Goal: Task Accomplishment & Management: Use online tool/utility

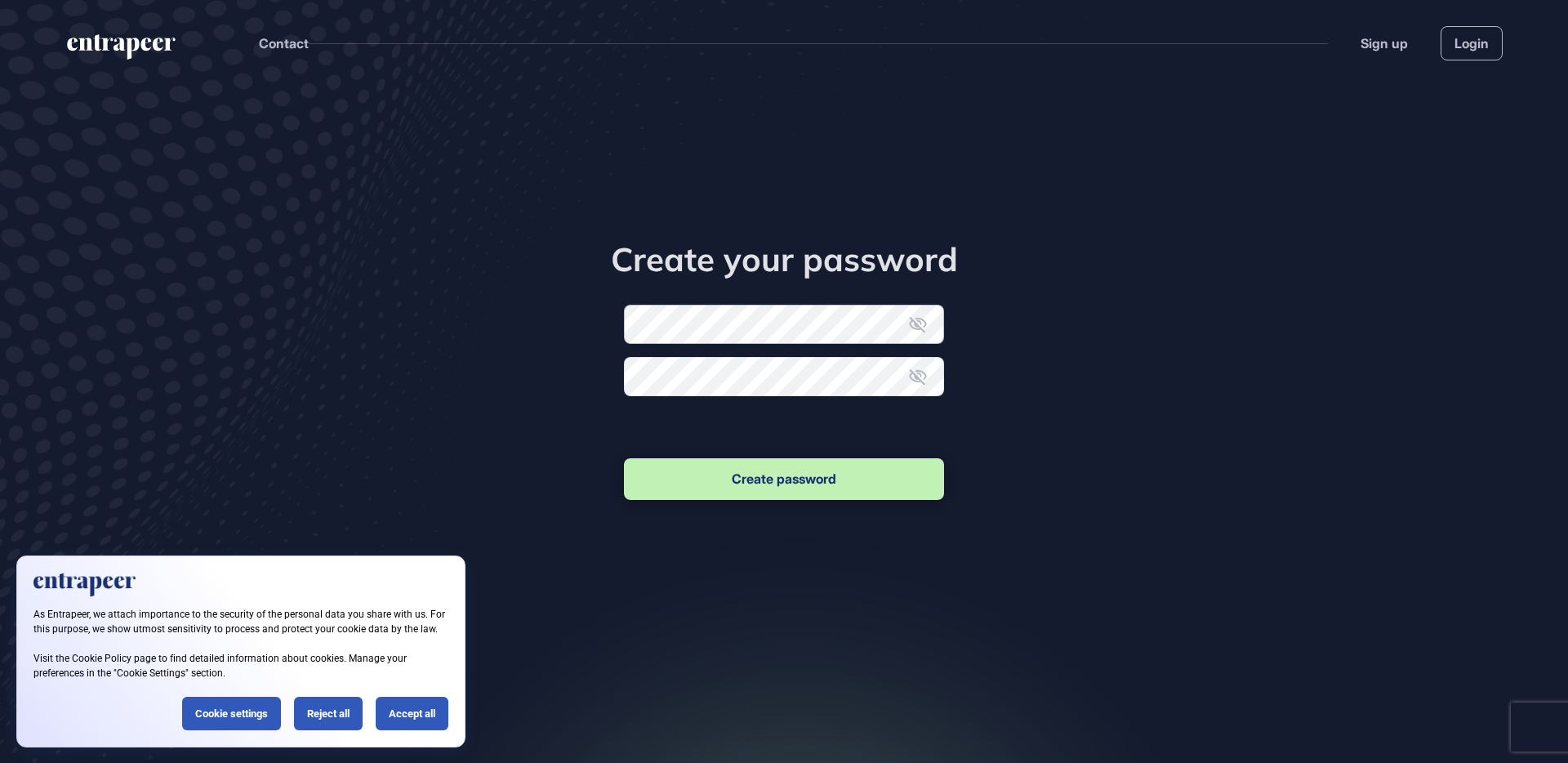
click at [698, 330] on form "New password Confirm new password Create password" at bounding box center [784, 404] width 321 height 199
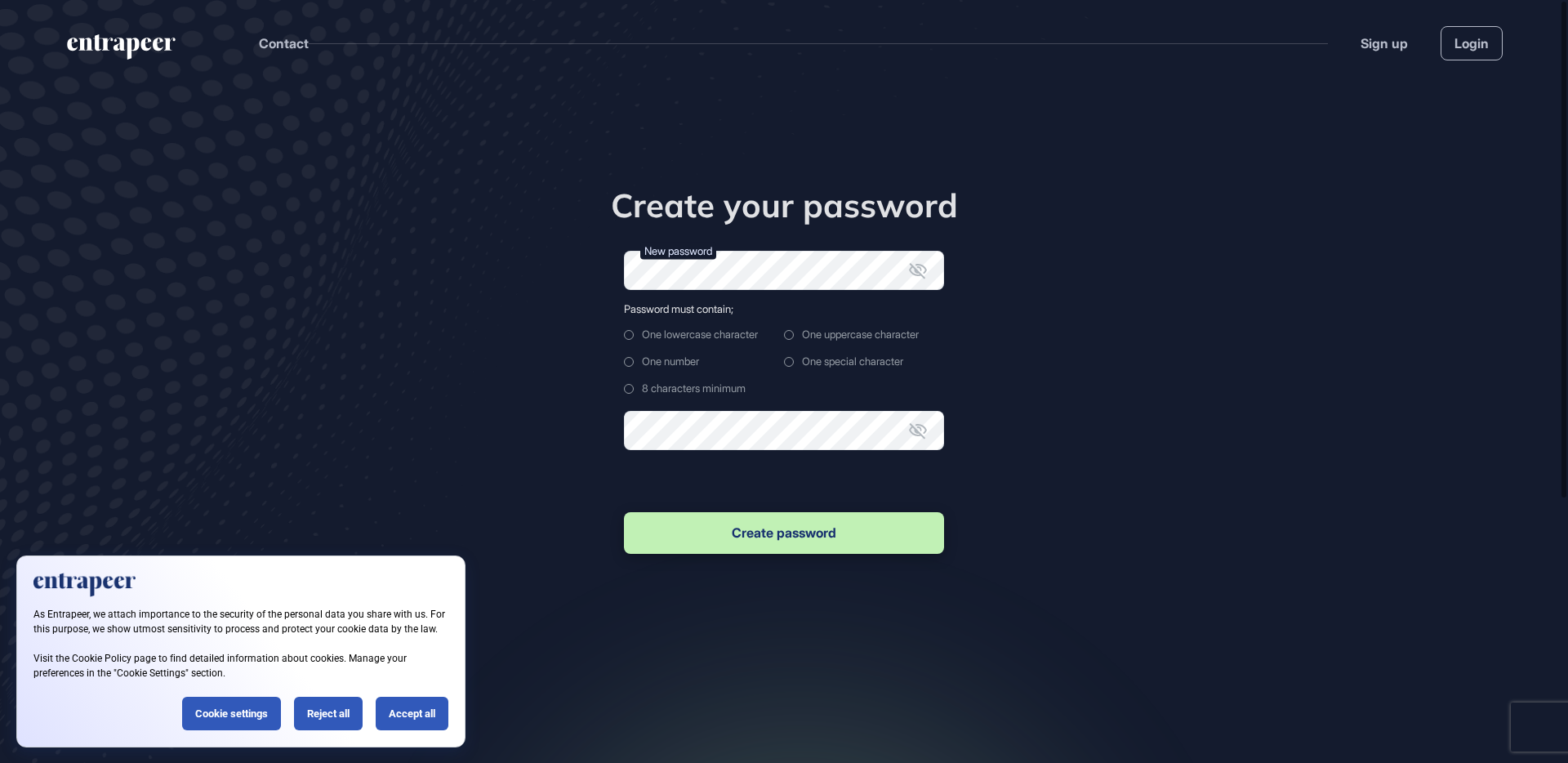
click at [784, 330] on div "One lowercase character" at bounding box center [865, 334] width 160 height 12
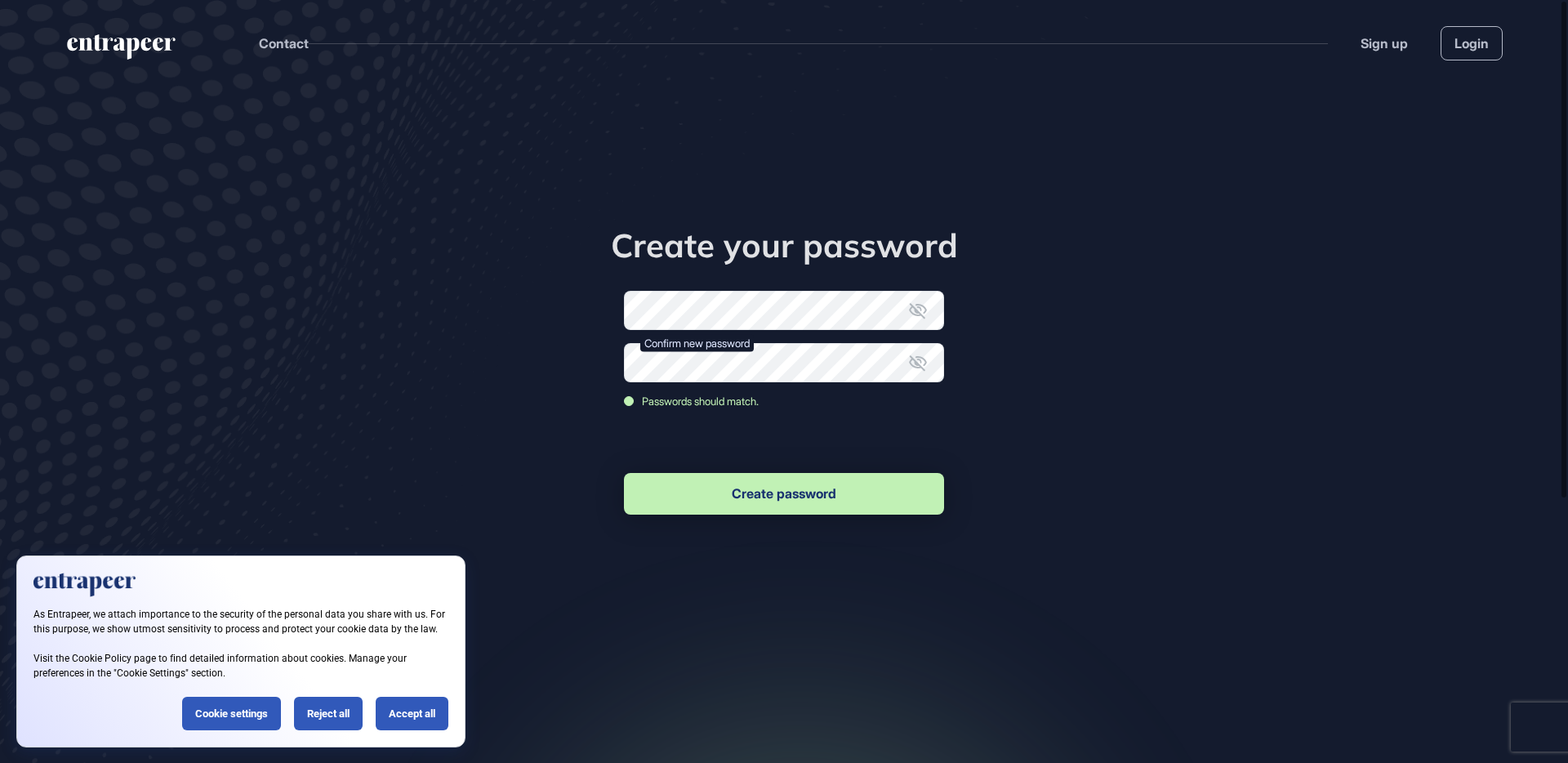
click at [776, 493] on button "Create password" at bounding box center [784, 494] width 321 height 42
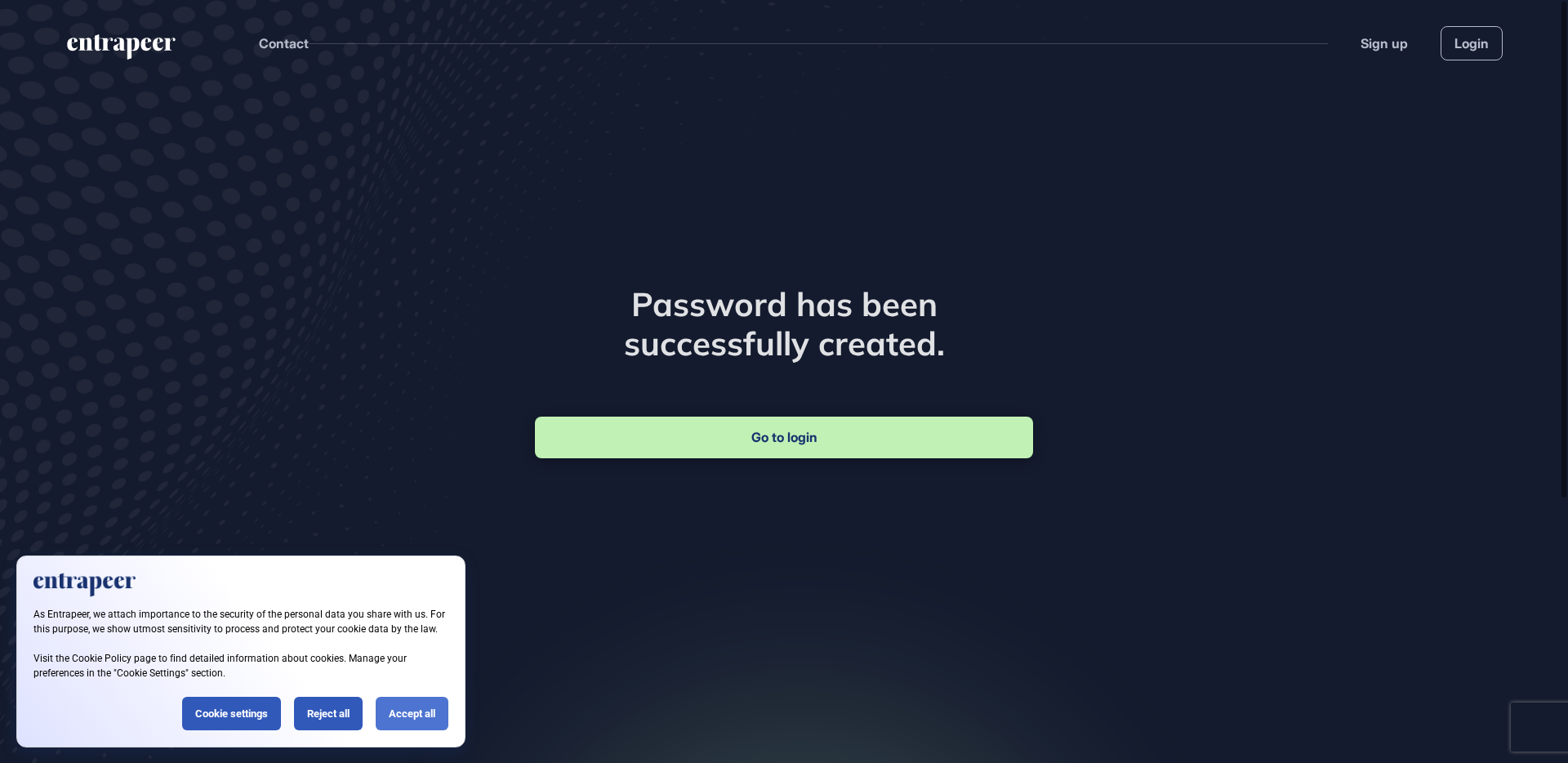
click at [414, 719] on div "Accept all" at bounding box center [412, 714] width 72 height 34
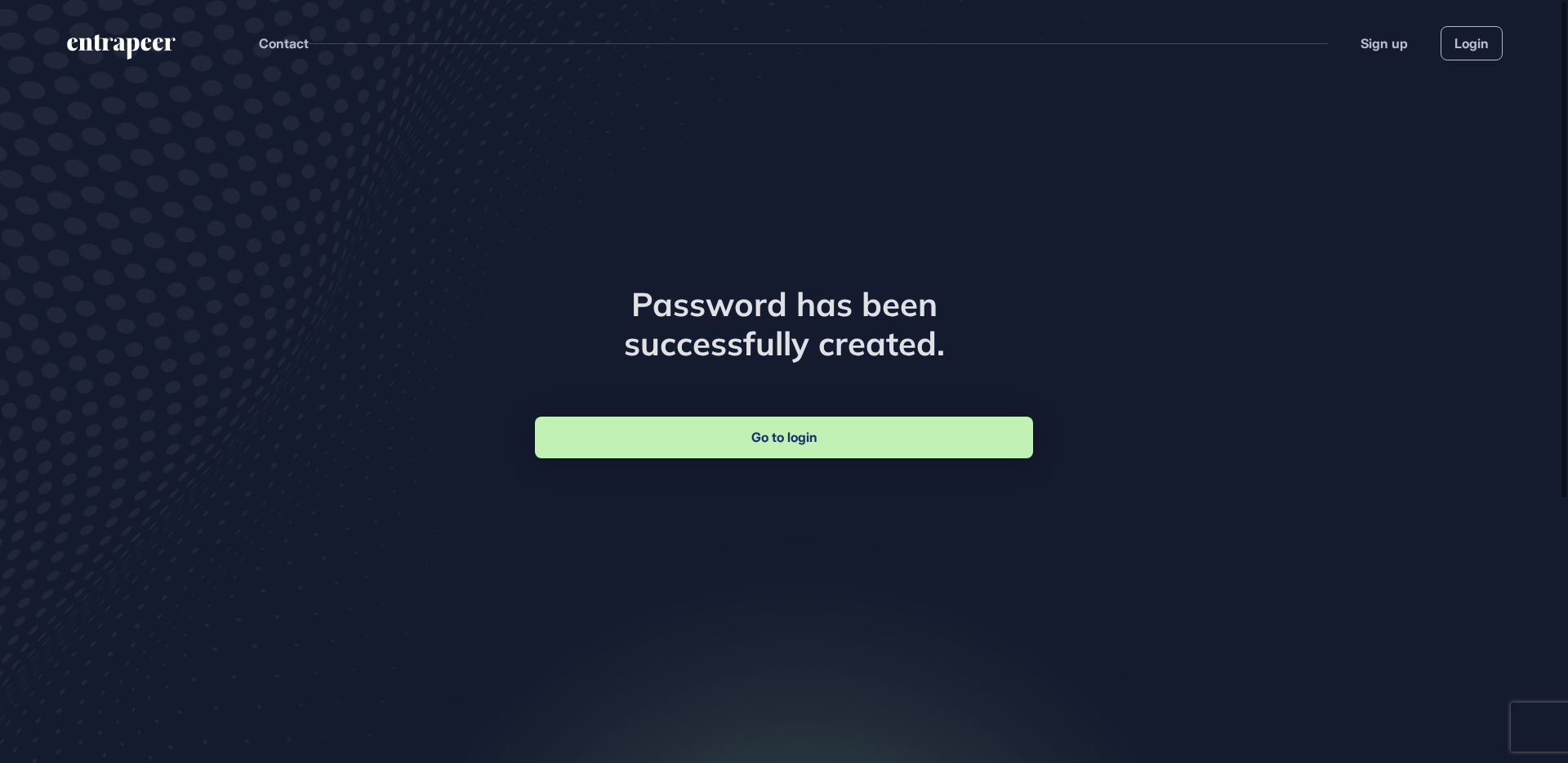
click at [803, 447] on link "Go to login" at bounding box center [784, 437] width 499 height 42
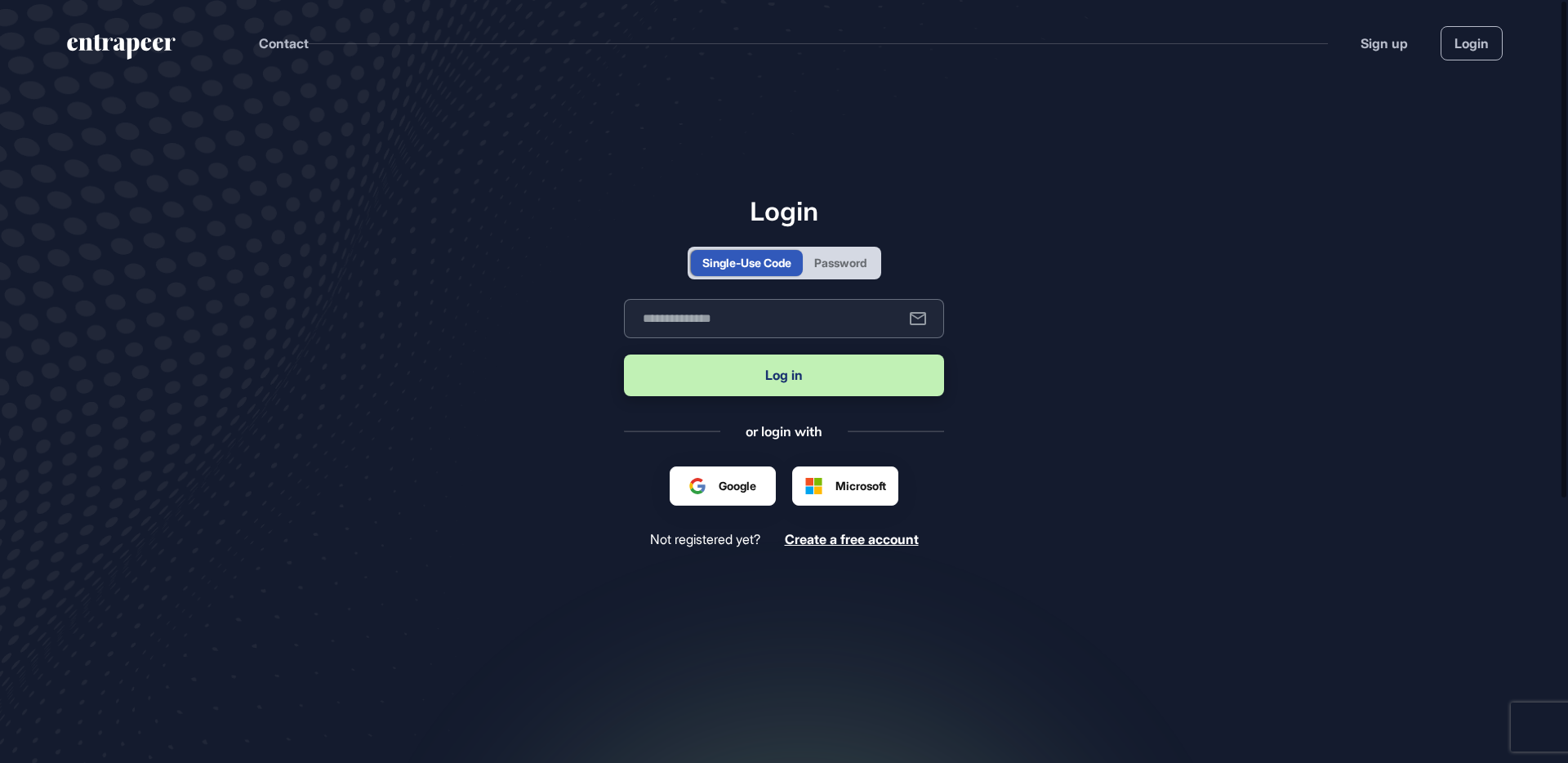
click at [735, 327] on input "text" at bounding box center [784, 319] width 321 height 40
type input "**********"
click at [776, 368] on button "Log in" at bounding box center [784, 375] width 321 height 42
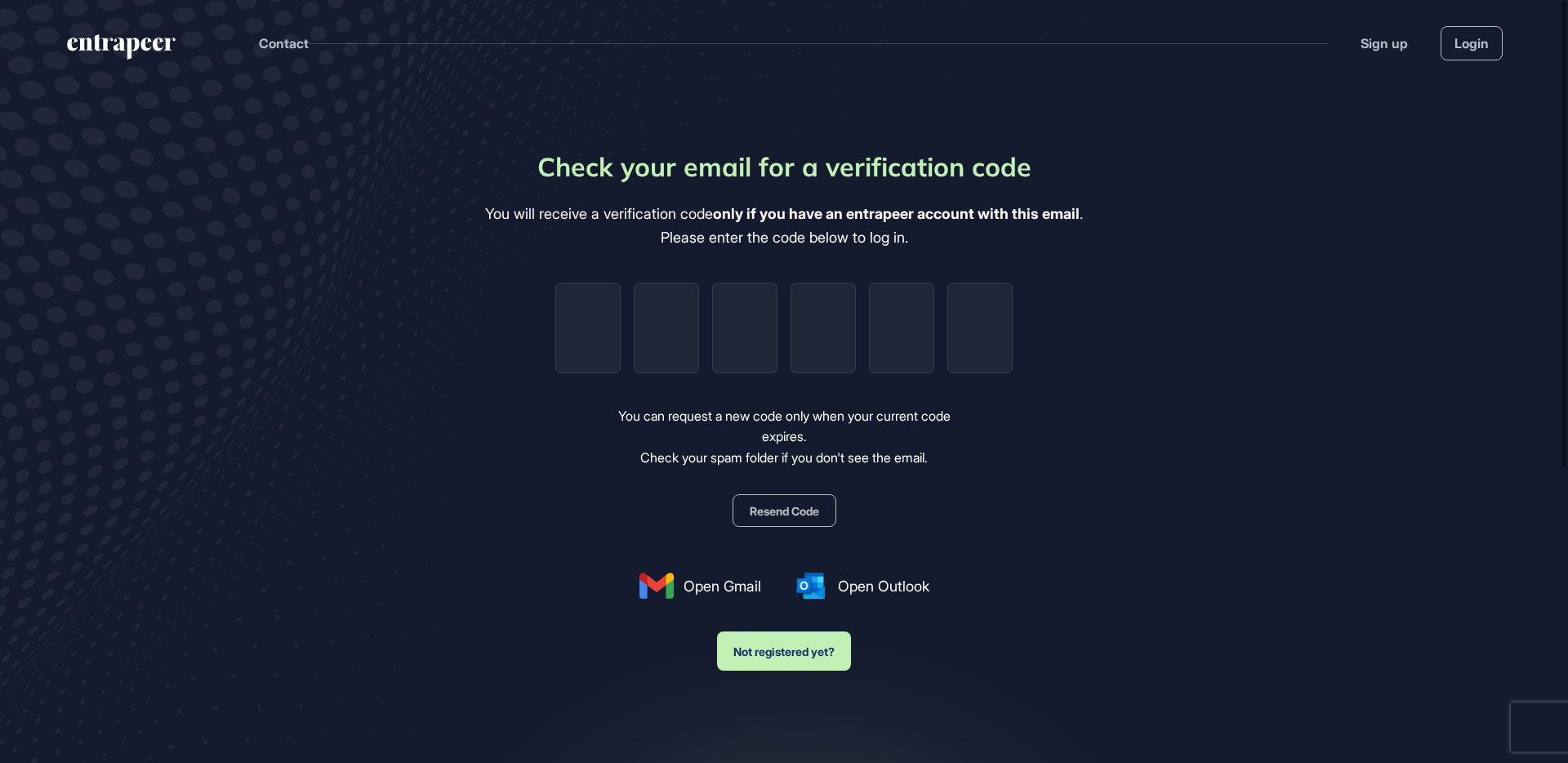
click at [97, 591] on main "Check your email for a verification code You will receive a verification code o…" at bounding box center [784, 481] width 1568 height 790
click at [805, 441] on div "You can request a new code only when your current code expires. Check your spam…" at bounding box center [784, 437] width 378 height 63
click at [589, 331] on input "tel" at bounding box center [588, 329] width 65 height 91
paste input "*"
type input "*"
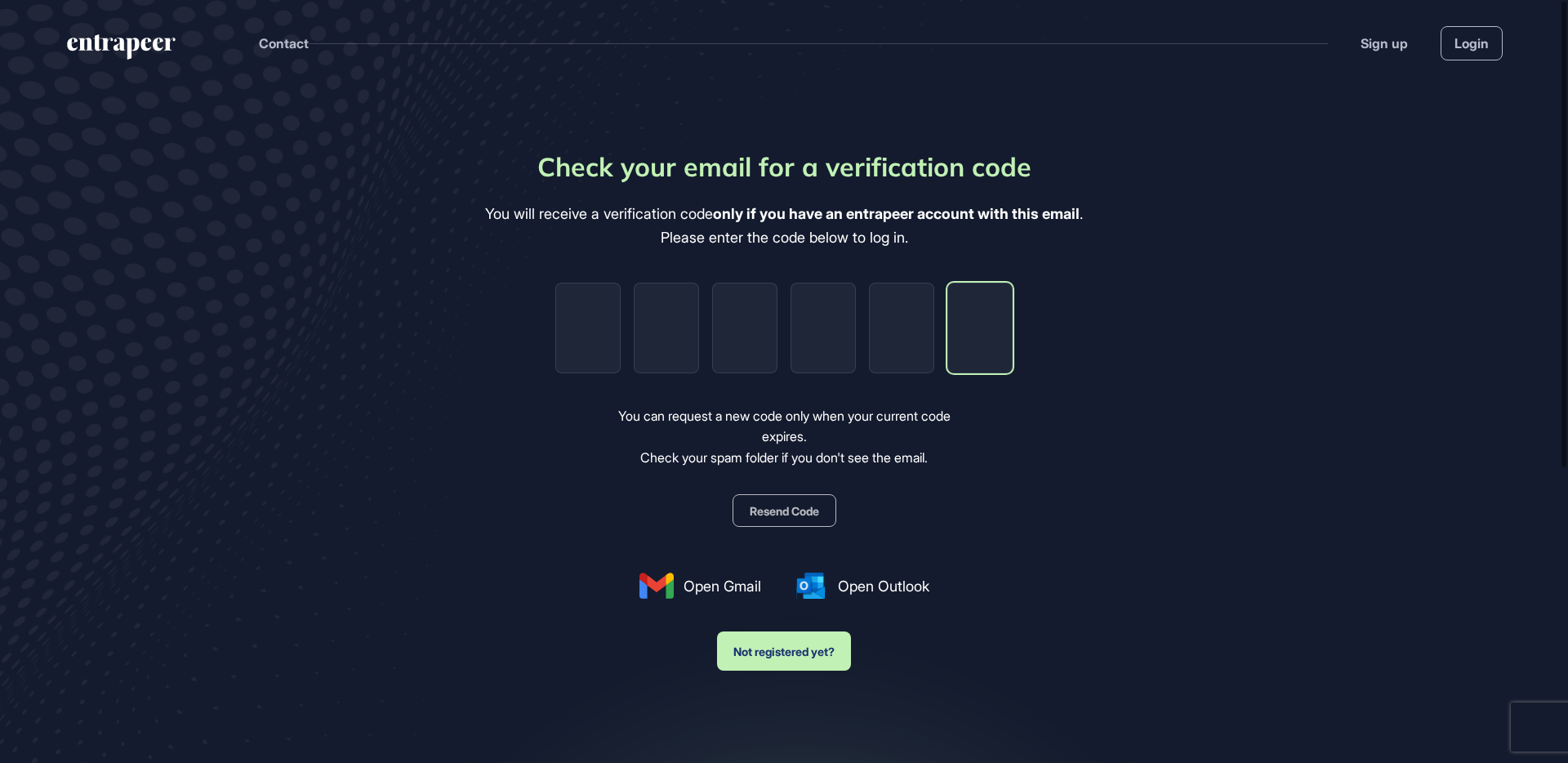
type input "*"
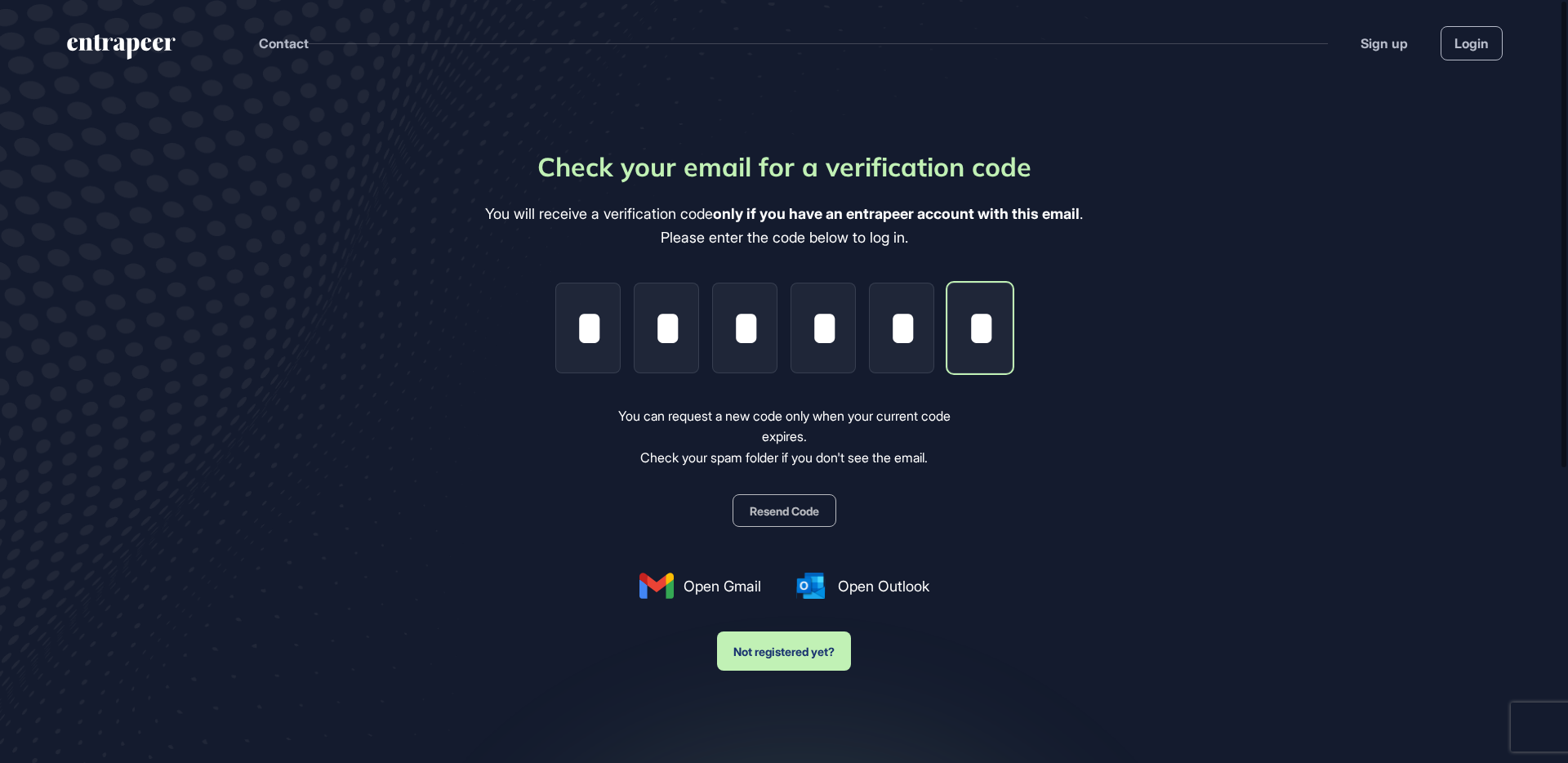
scroll to position [0, 2]
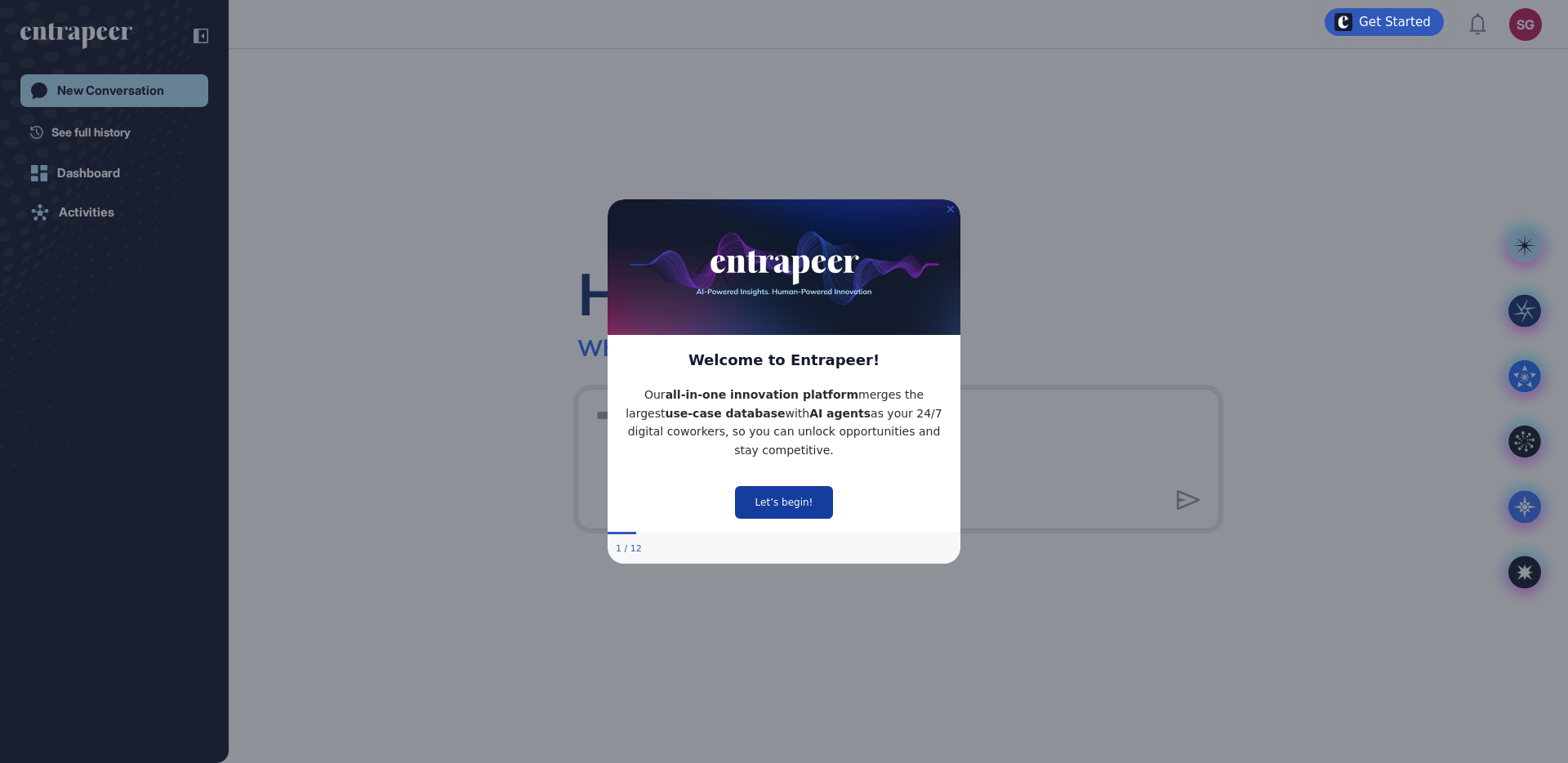
click at [787, 502] on button "Let’s begin!" at bounding box center [784, 502] width 98 height 33
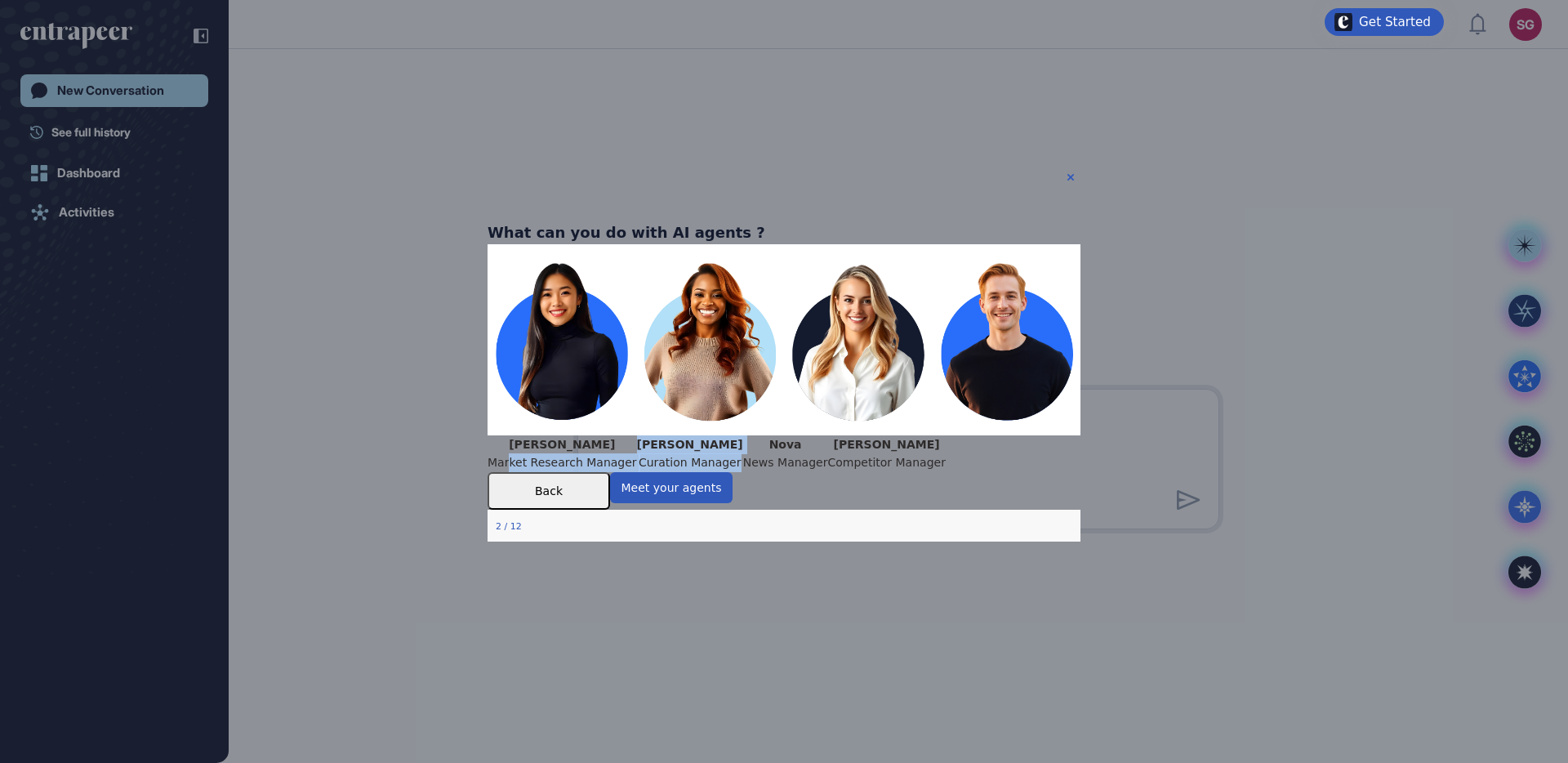
drag, startPoint x: 535, startPoint y: 462, endPoint x: 637, endPoint y: 490, distance: 105.8
click at [637, 472] on div "[PERSON_NAME] Market Research Manager [PERSON_NAME] Curation Manager Nova News …" at bounding box center [784, 453] width 593 height 37
drag, startPoint x: 999, startPoint y: 446, endPoint x: 896, endPoint y: 447, distance: 103.0
click at [900, 446] on div "[PERSON_NAME] Market Research Manager [PERSON_NAME] Curation Manager Nova News …" at bounding box center [784, 453] width 593 height 37
click at [637, 460] on div "[PERSON_NAME] Curation Manager" at bounding box center [690, 453] width 106 height 37
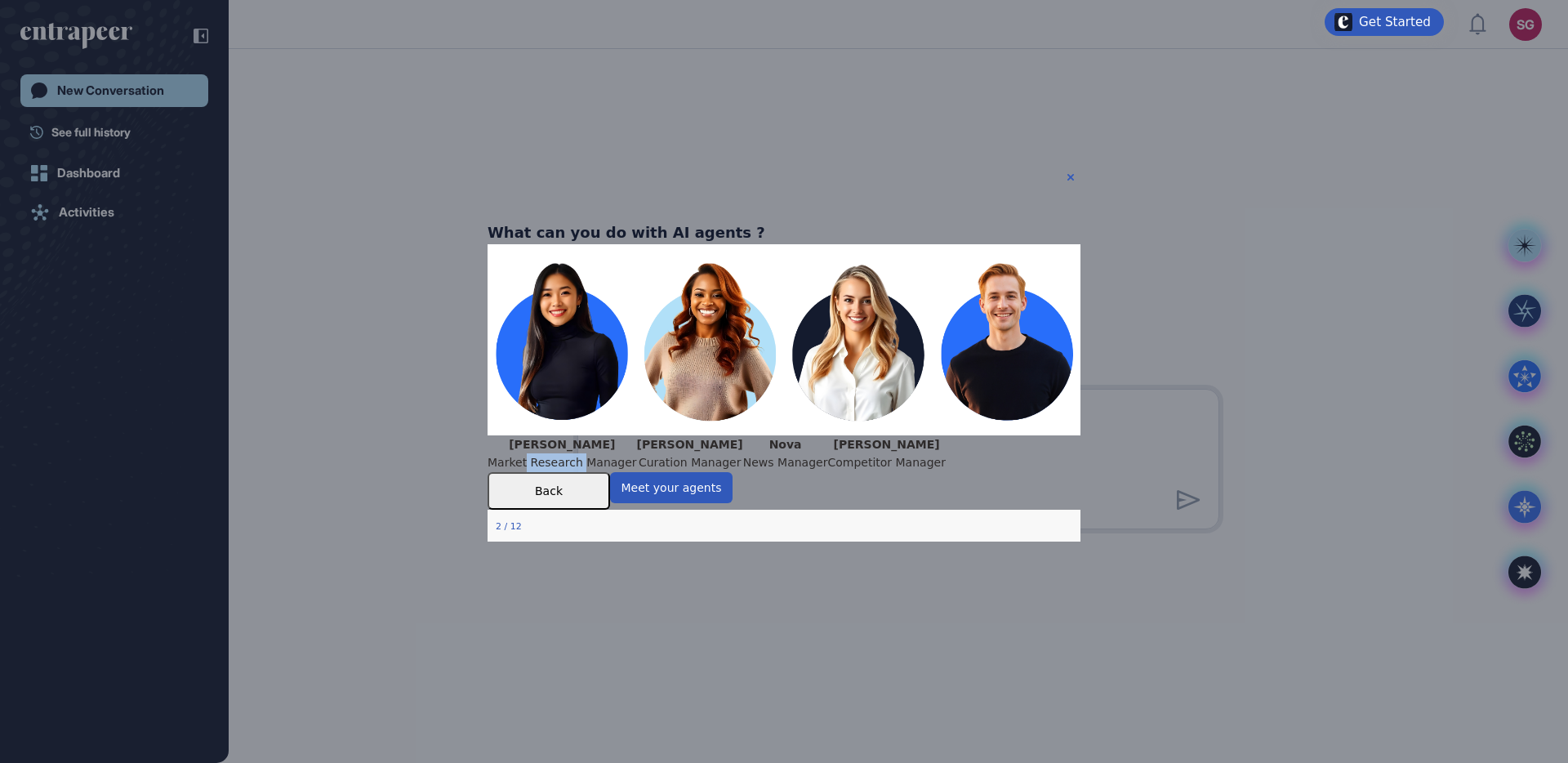
drag, startPoint x: 552, startPoint y: 462, endPoint x: 616, endPoint y: 465, distance: 64.1
click at [616, 465] on p "Market Research Manager" at bounding box center [562, 462] width 149 height 19
drag, startPoint x: 833, startPoint y: 462, endPoint x: 930, endPoint y: 460, distance: 97.0
click at [828, 461] on div "Nova News Manager" at bounding box center [785, 453] width 85 height 37
drag, startPoint x: 977, startPoint y: 463, endPoint x: 1576, endPoint y: 634, distance: 622.9
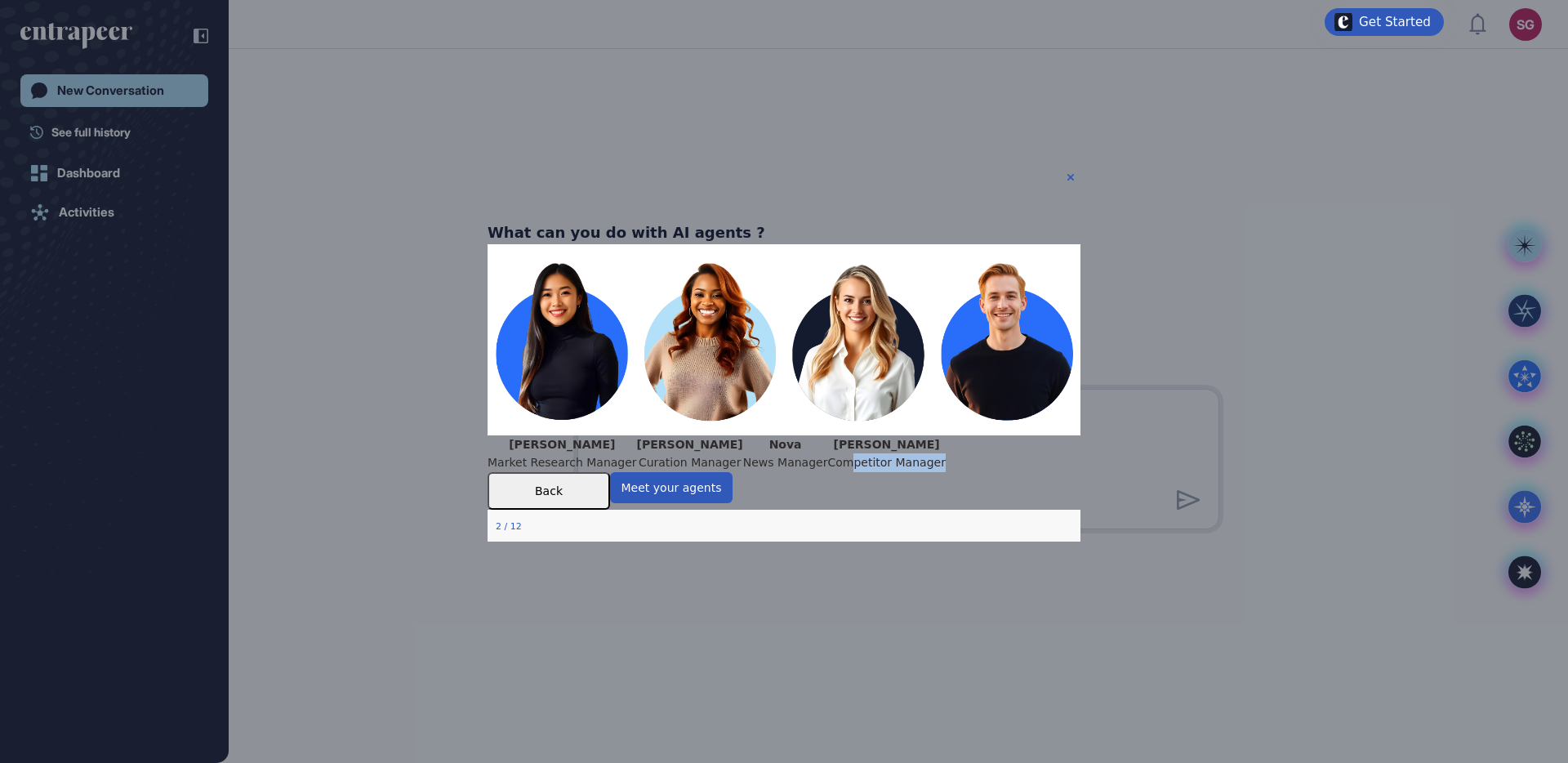
click at [1080, 466] on html "What can you do with AI agents ? [PERSON_NAME] Market Research Manager [PERSON_…" at bounding box center [784, 381] width 593 height 428
drag, startPoint x: 689, startPoint y: 464, endPoint x: 846, endPoint y: 464, distance: 157.0
click at [846, 464] on div "[PERSON_NAME] Market Research Manager [PERSON_NAME] Curation Manager Nova News …" at bounding box center [784, 453] width 593 height 37
click at [736, 453] on p "Curation Manager" at bounding box center [690, 462] width 106 height 19
click at [693, 470] on p "Curation Manager" at bounding box center [690, 462] width 106 height 19
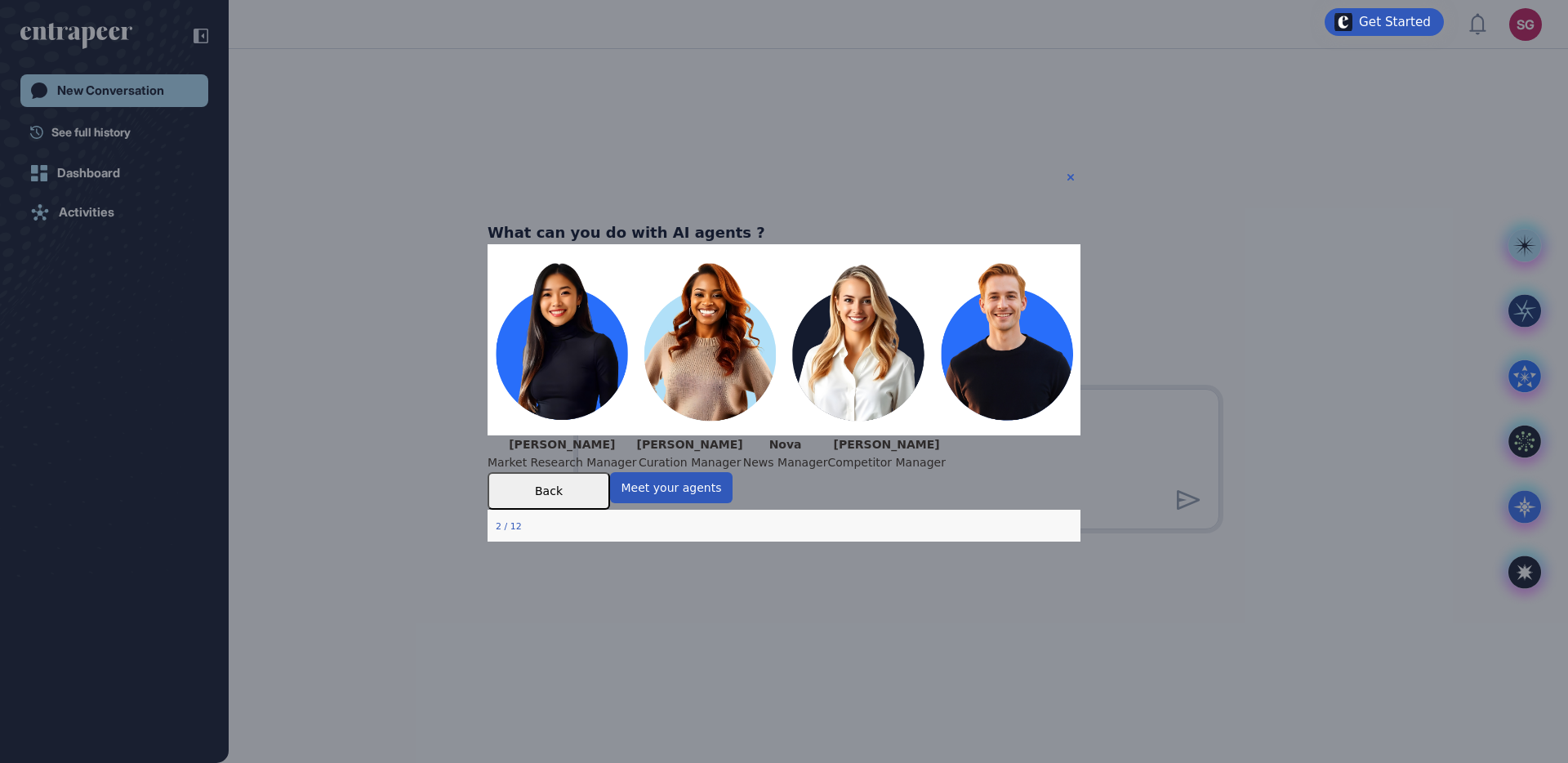
click at [766, 221] on div "What can you do with AI agents ?" at bounding box center [626, 233] width 278 height 24
click at [1070, 176] on icon "Close Preview" at bounding box center [1070, 177] width 7 height 7
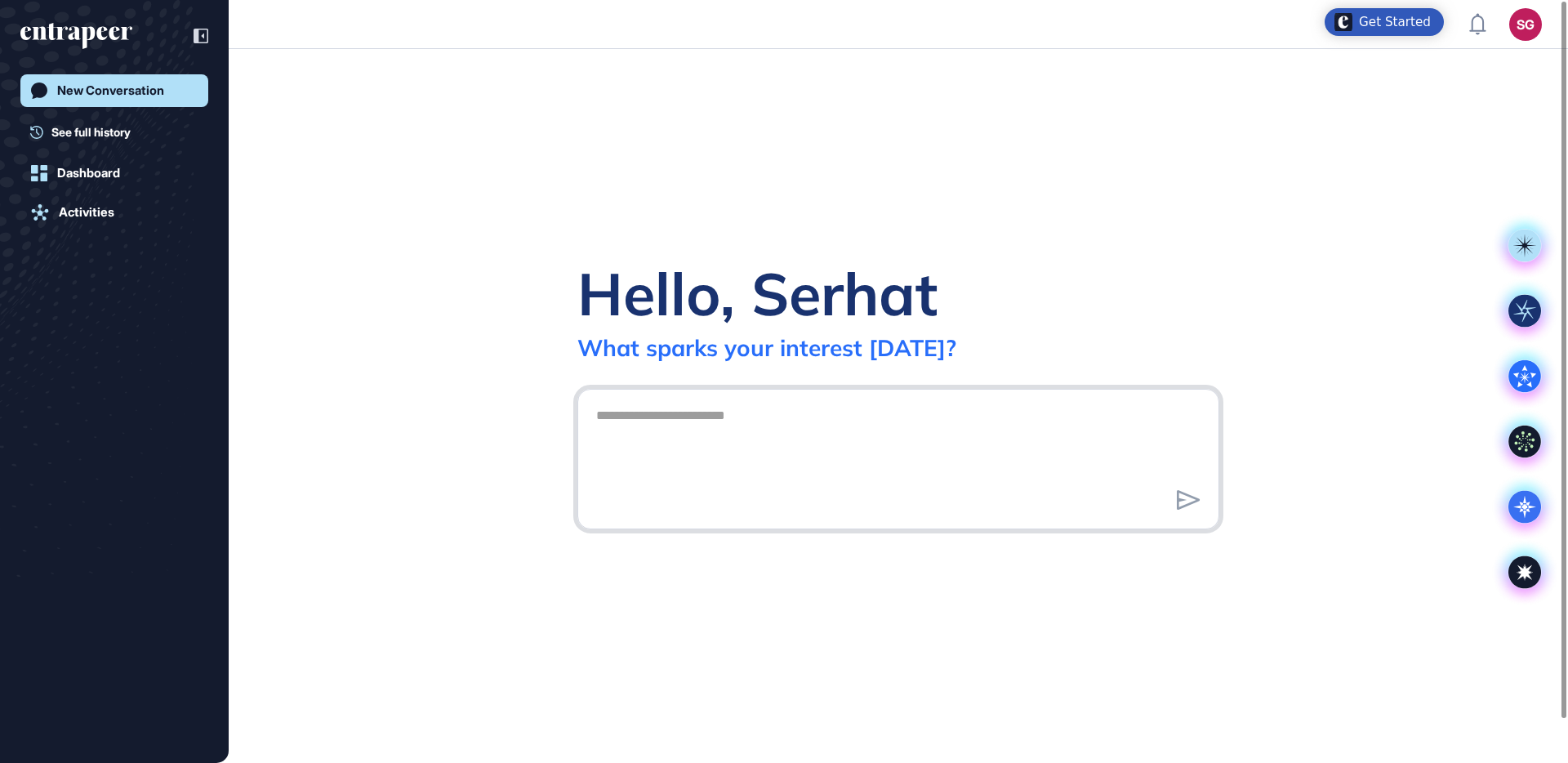
click at [706, 434] on textarea at bounding box center [898, 457] width 624 height 115
click at [96, 166] on div "Dashboard" at bounding box center [89, 173] width 63 height 15
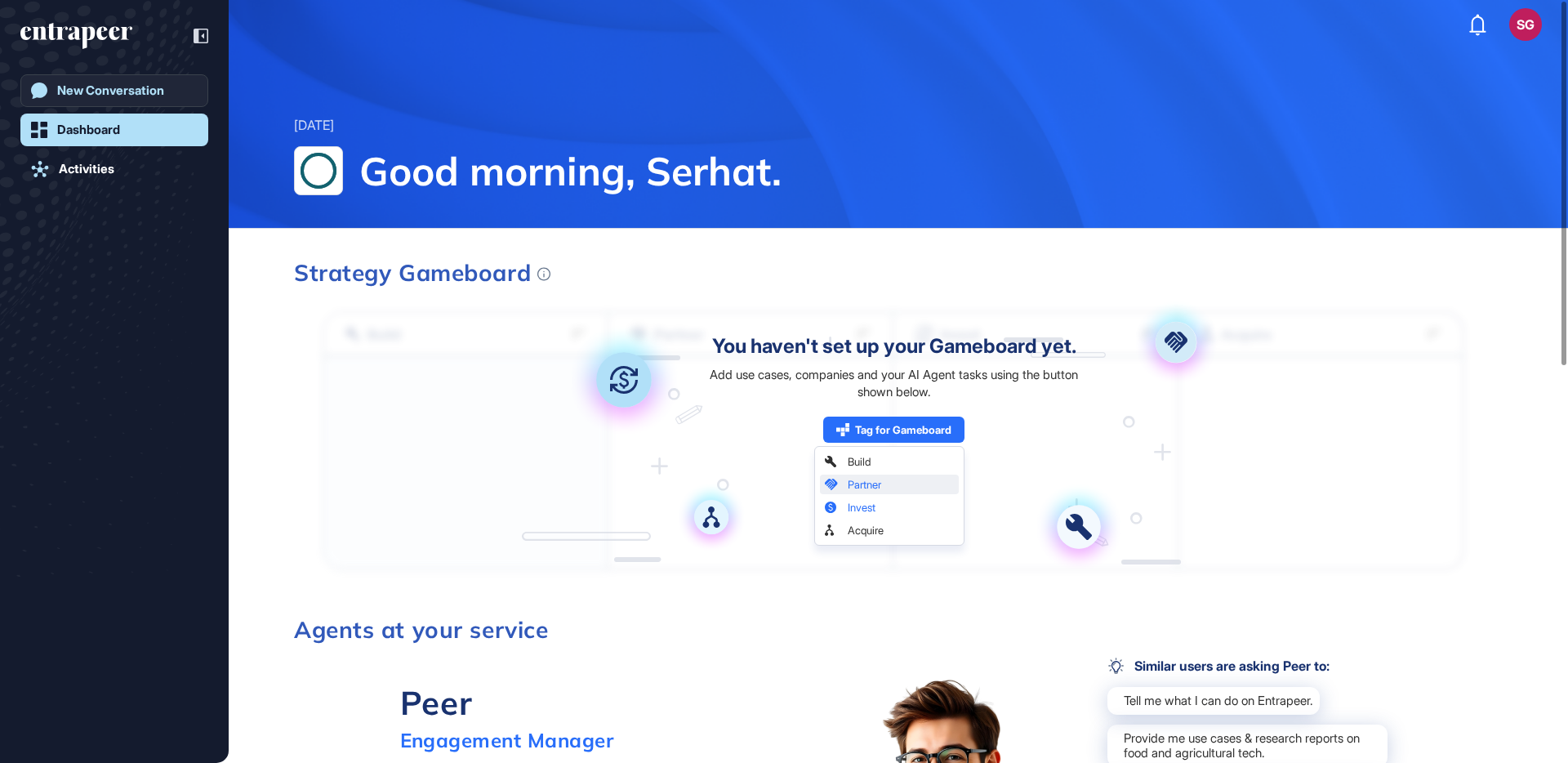
click at [117, 105] on link "New Conversation" at bounding box center [115, 90] width 188 height 33
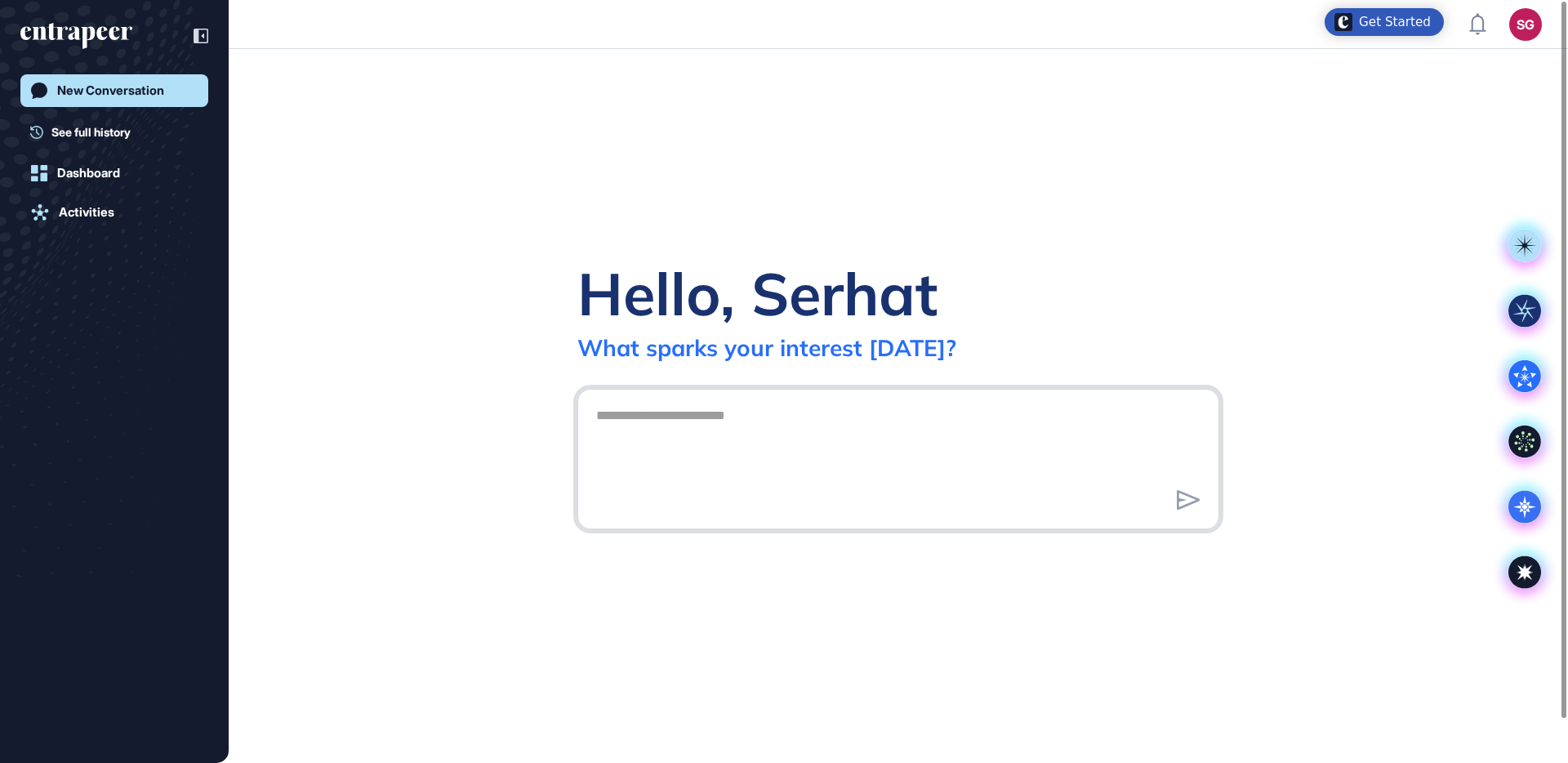
click at [700, 425] on textarea at bounding box center [898, 457] width 624 height 115
type textarea "*"
type textarea "**********"
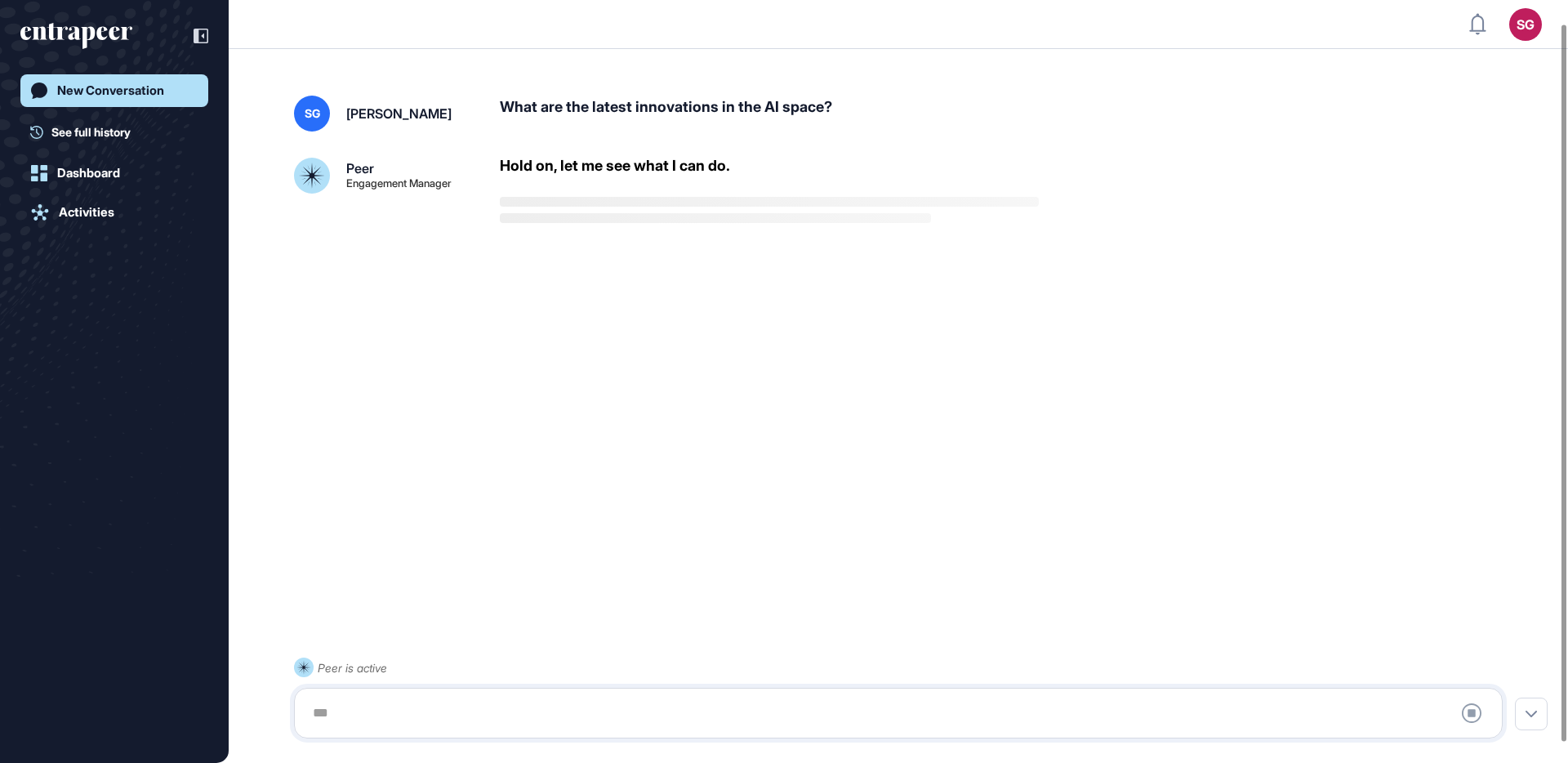
scroll to position [46, 0]
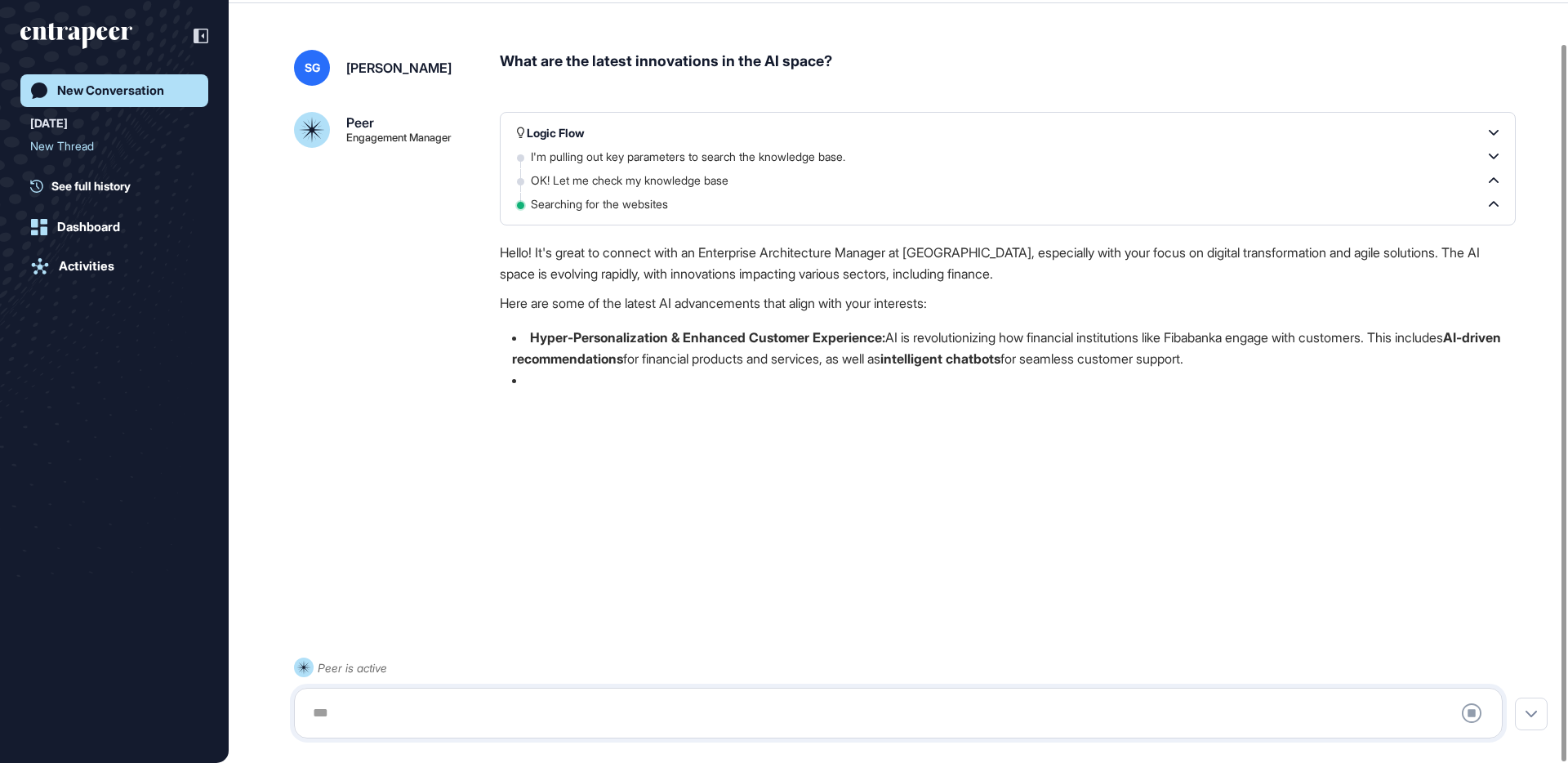
click at [922, 257] on p "Hello! It's great to connect with an Enterprise Architecture Manager at [GEOGRA…" at bounding box center [1007, 262] width 1016 height 43
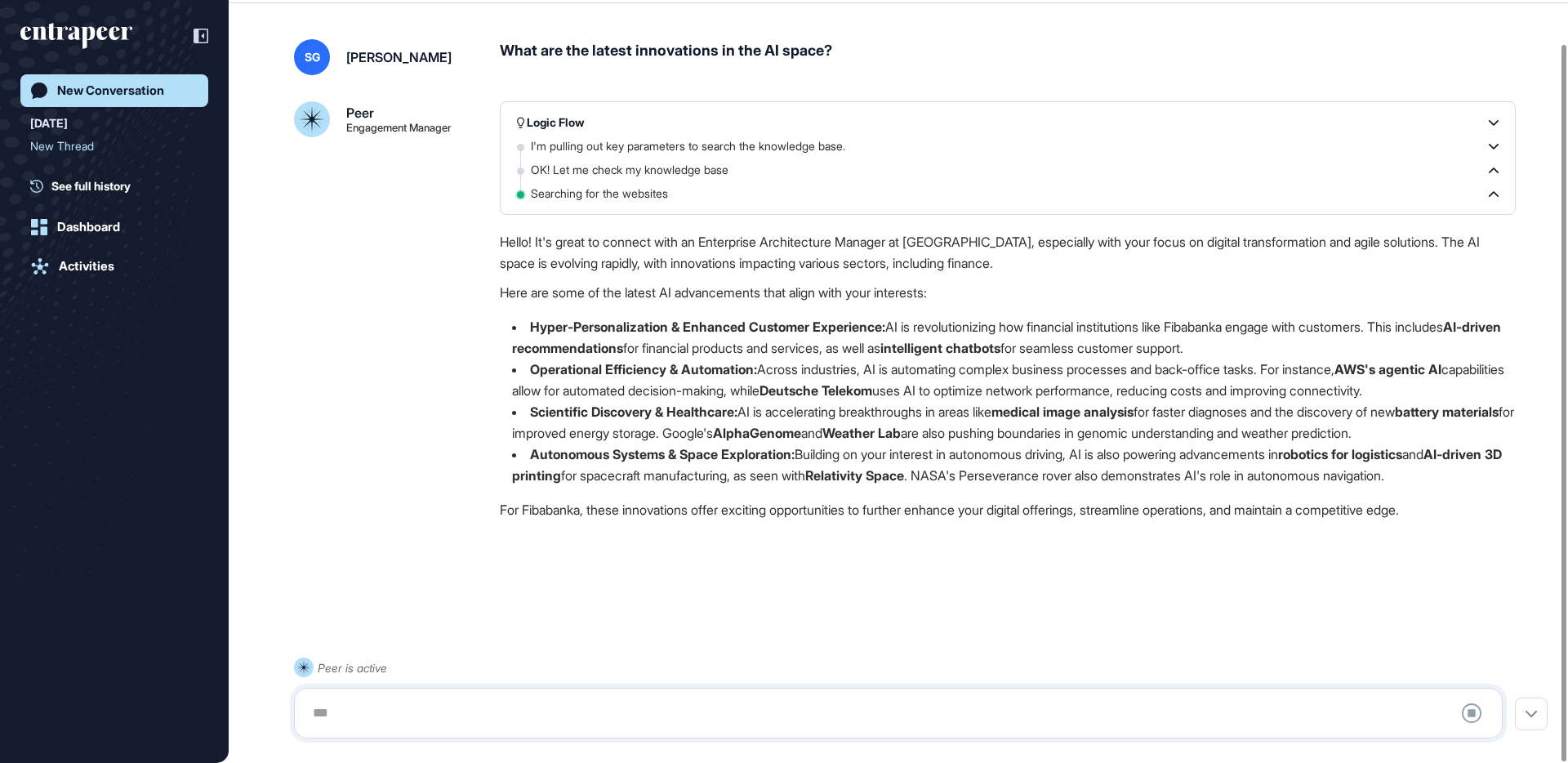
drag, startPoint x: 1213, startPoint y: 242, endPoint x: 1230, endPoint y: 272, distance: 34.5
click at [1230, 272] on p "Hello! It's great to connect with an Enterprise Architecture Manager at [GEOGRA…" at bounding box center [1007, 252] width 1016 height 43
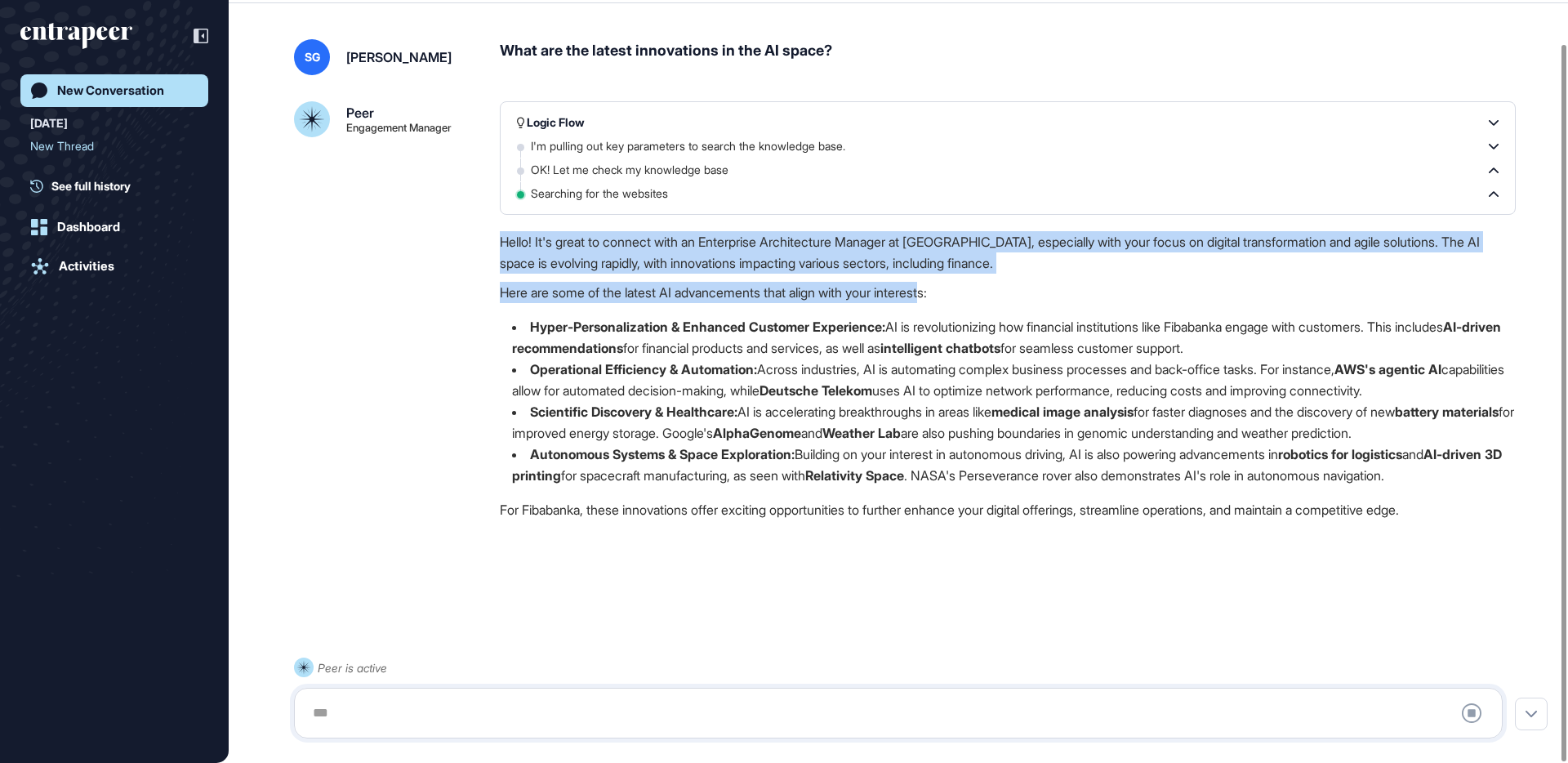
drag, startPoint x: 696, startPoint y: 225, endPoint x: 955, endPoint y: 298, distance: 269.1
click at [955, 299] on div "Logic Flow I'm pulling out key parameters to search the knowledge base. OK! Let…" at bounding box center [1007, 321] width 1016 height 439
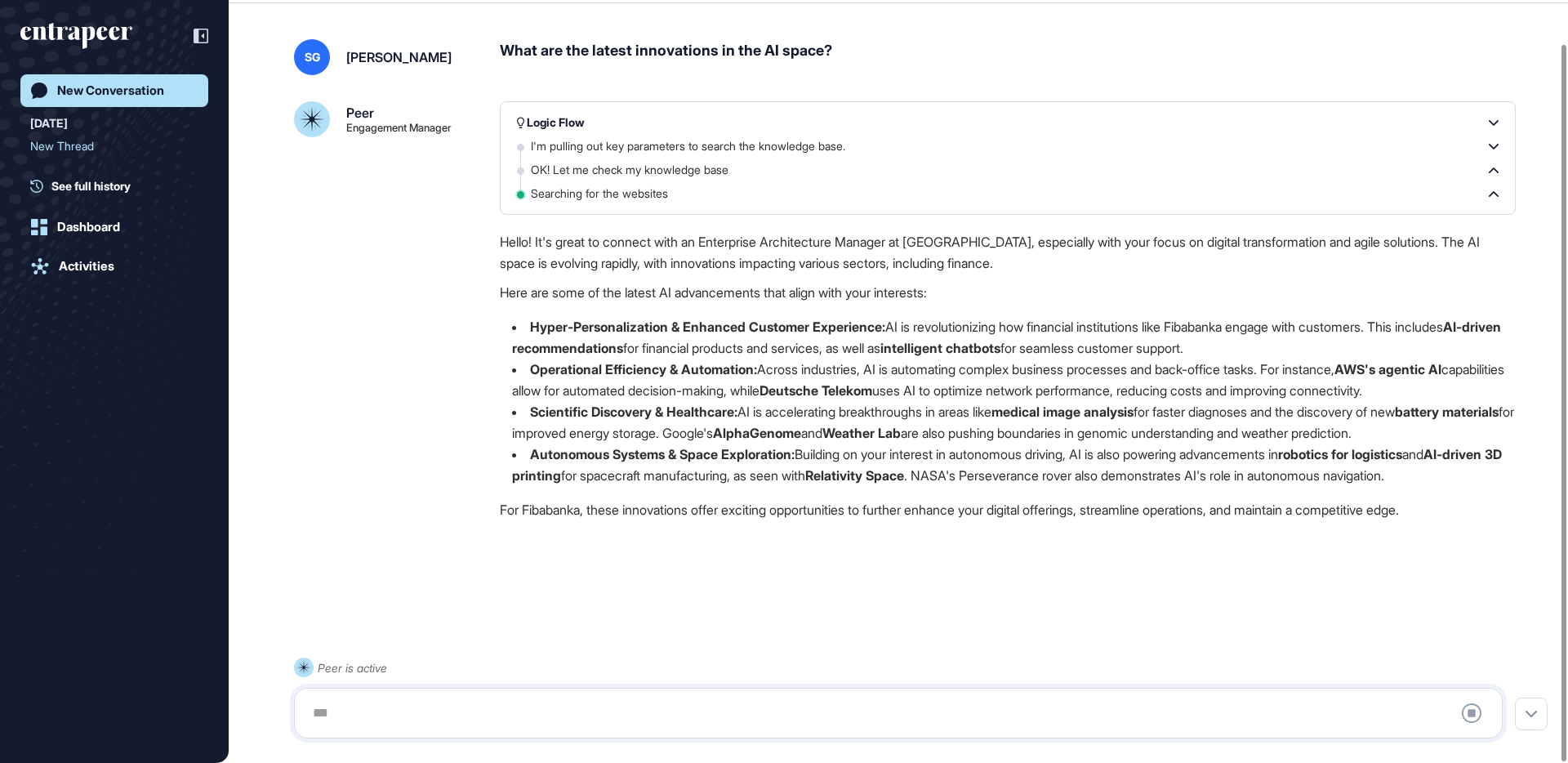
click at [837, 242] on p "Hello! It's great to connect with an Enterprise Architecture Manager at [GEOGRA…" at bounding box center [1007, 252] width 1016 height 43
drag, startPoint x: 715, startPoint y: 241, endPoint x: 911, endPoint y: 246, distance: 196.1
click at [911, 246] on p "Hello! It's great to connect with an Enterprise Architecture Manager at [GEOGRA…" at bounding box center [1007, 252] width 1016 height 43
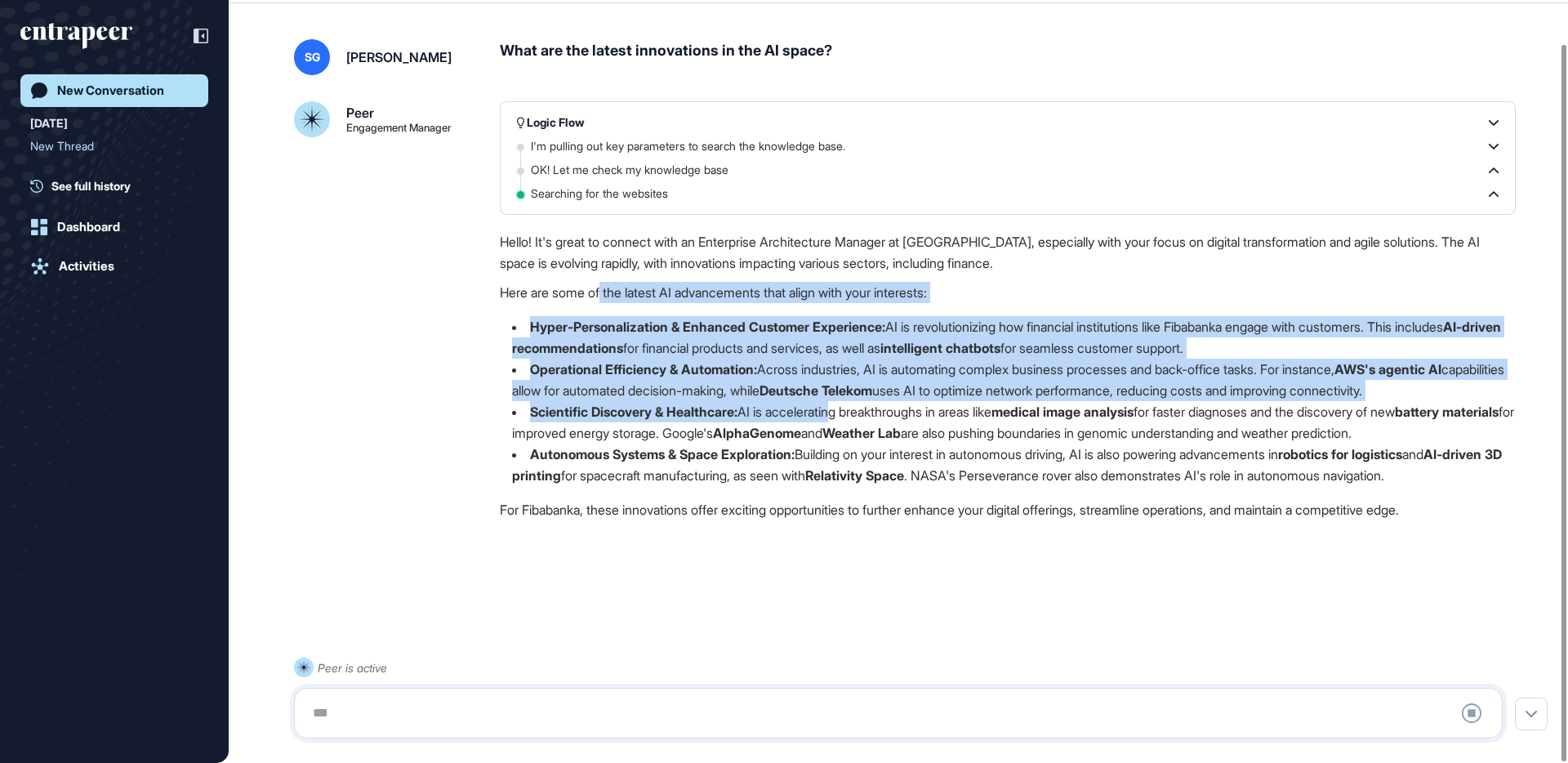
drag, startPoint x: 604, startPoint y: 289, endPoint x: 841, endPoint y: 433, distance: 277.3
click at [841, 429] on div "Hello! It's great to connect with an Enterprise Architecture Manager at [GEOGRA…" at bounding box center [1007, 380] width 1016 height 298
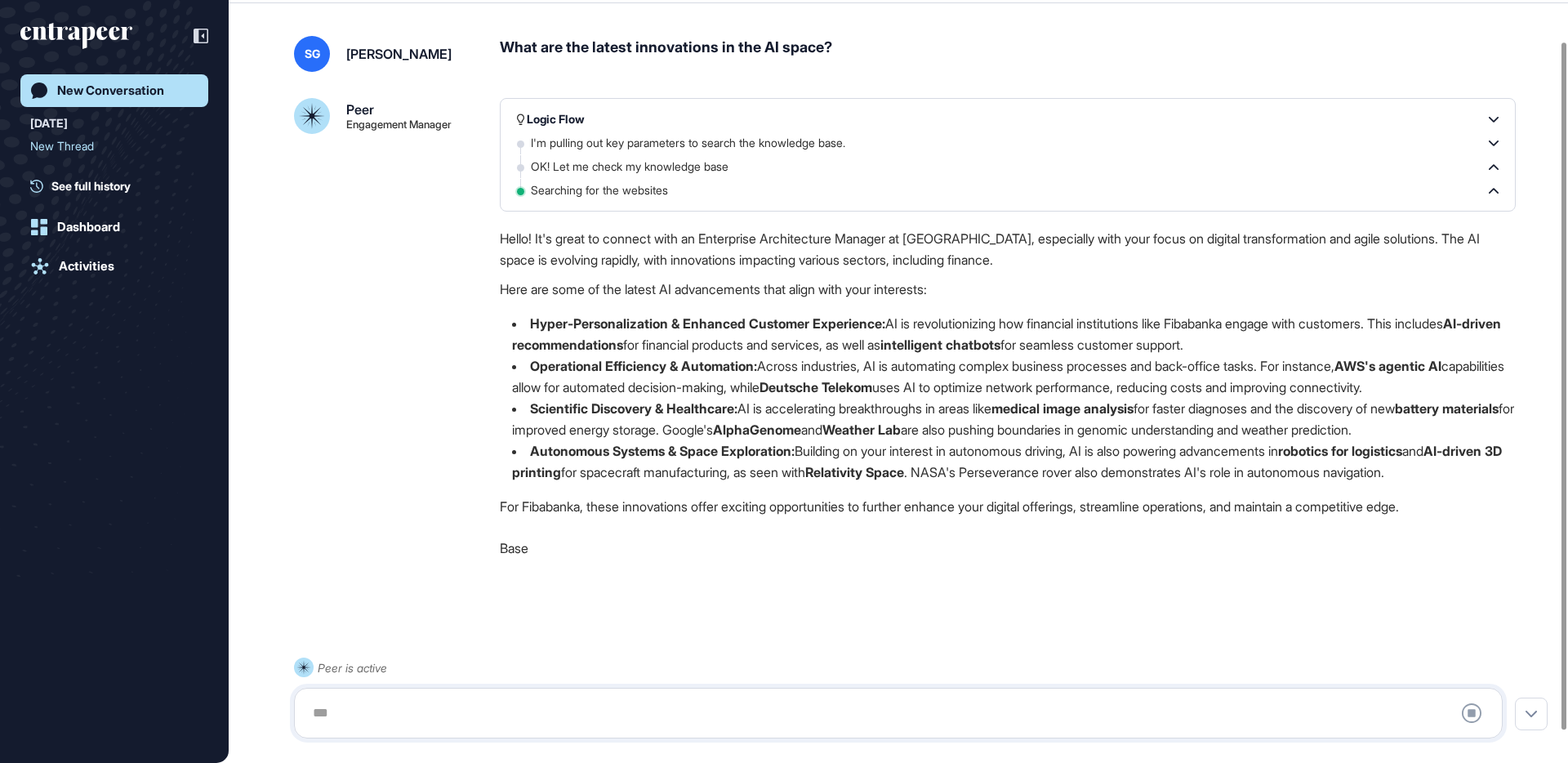
click at [728, 489] on div "Hello! It's great to connect with an Enterprise Architecture Manager at [GEOGRA…" at bounding box center [1007, 376] width 1016 height 298
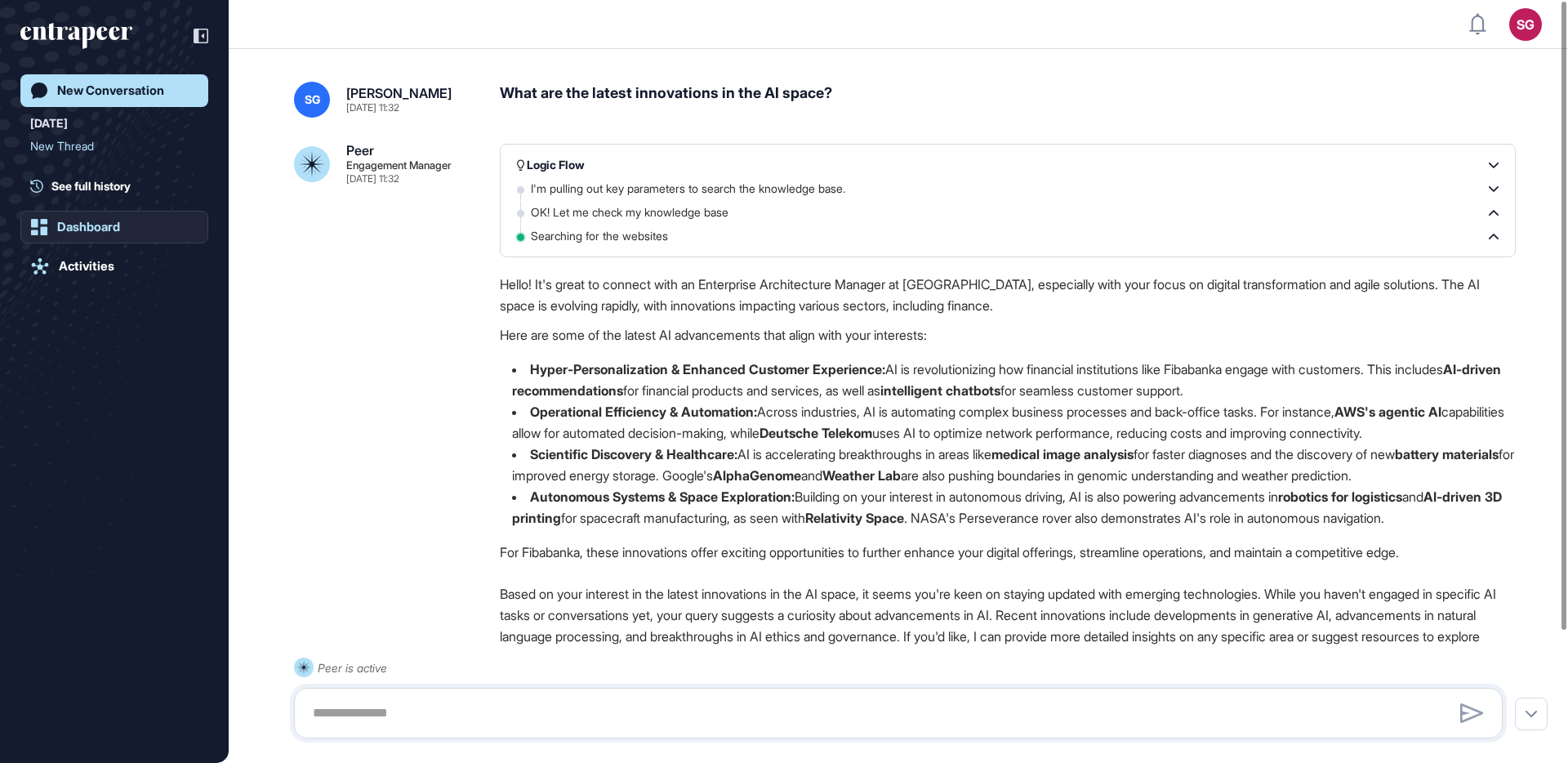
click at [113, 224] on div "Dashboard" at bounding box center [89, 227] width 63 height 15
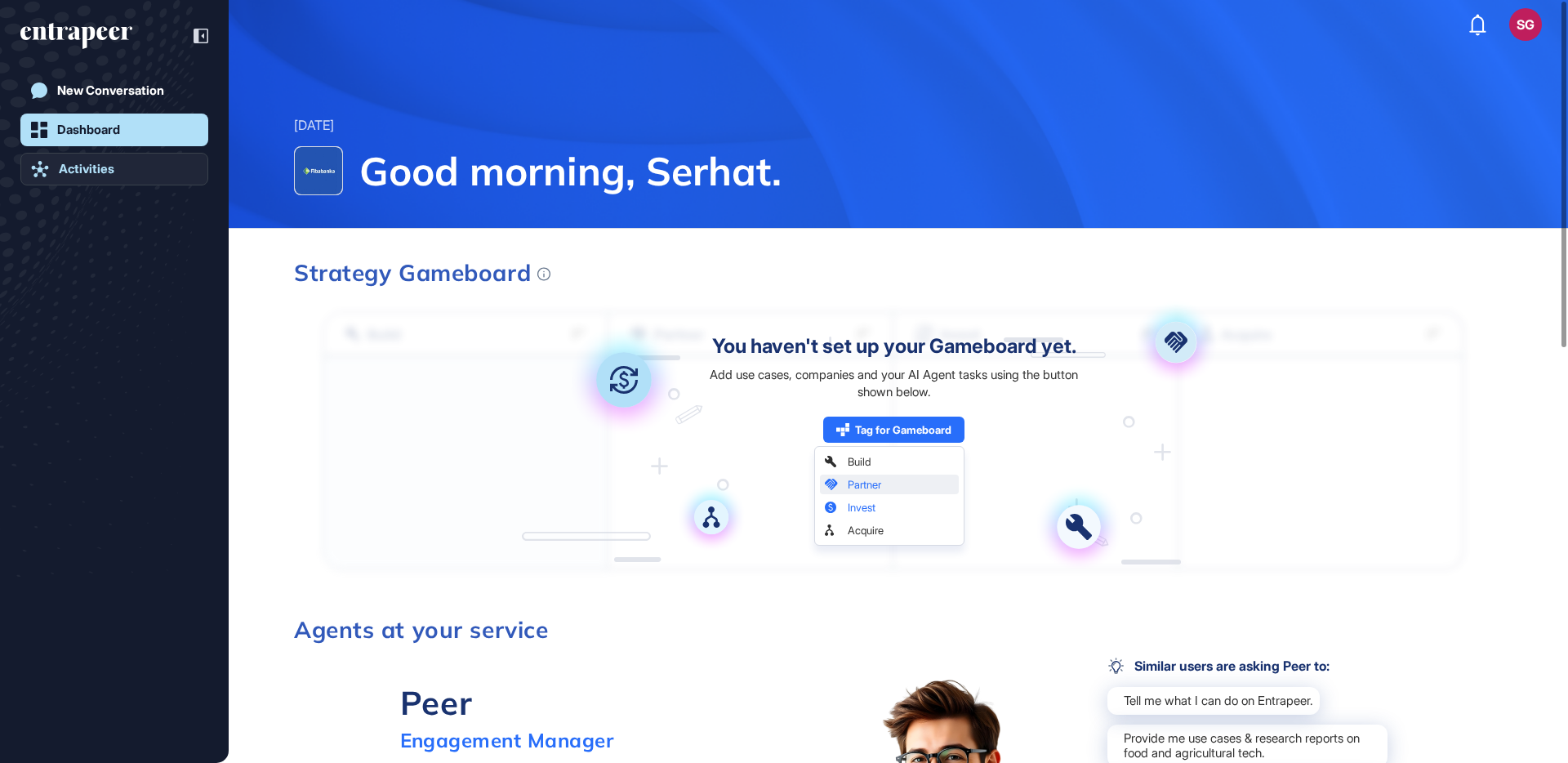
click at [106, 179] on link "Activities" at bounding box center [115, 168] width 188 height 33
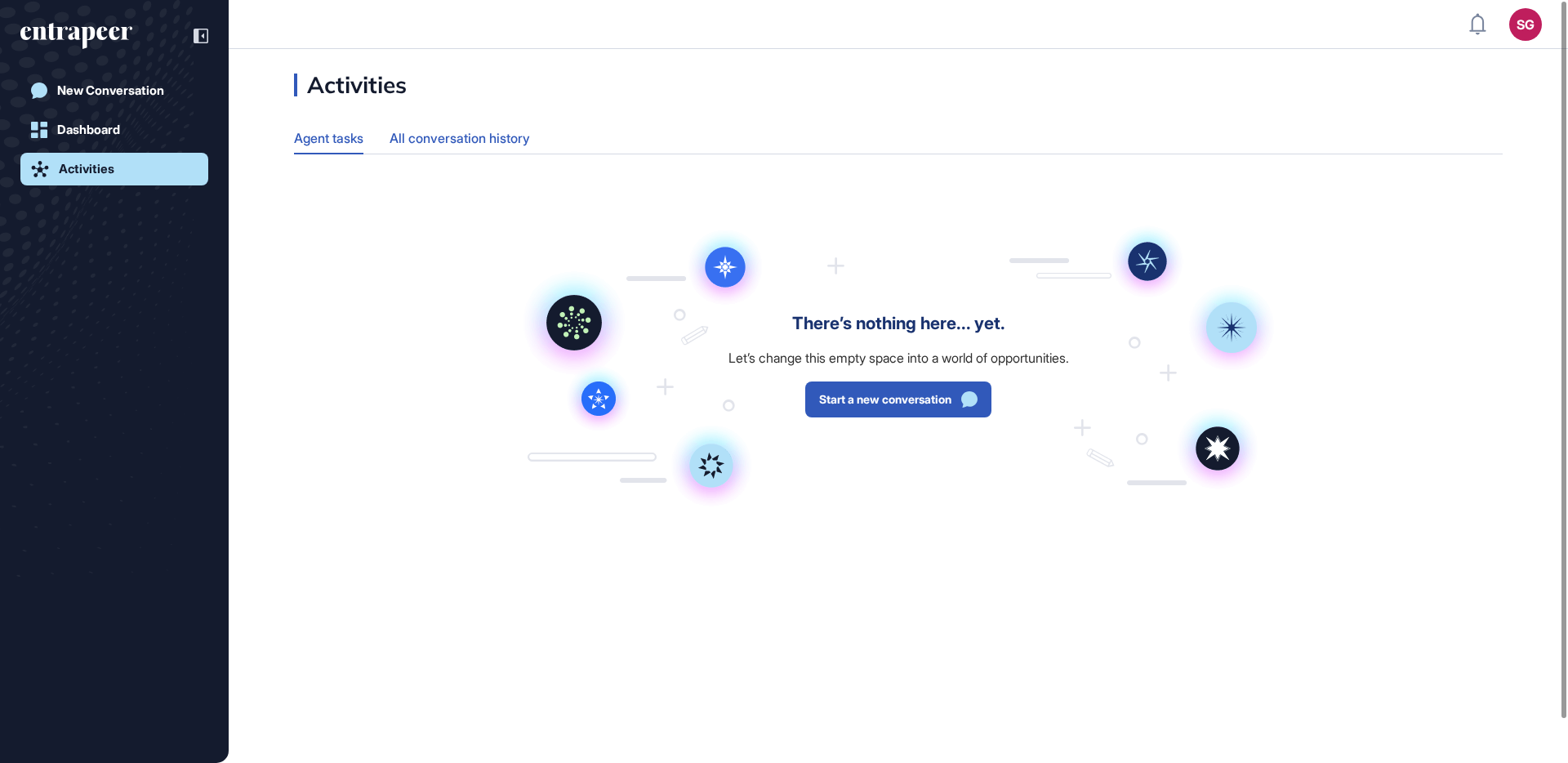
click at [490, 147] on div "All conversation history" at bounding box center [460, 139] width 140 height 32
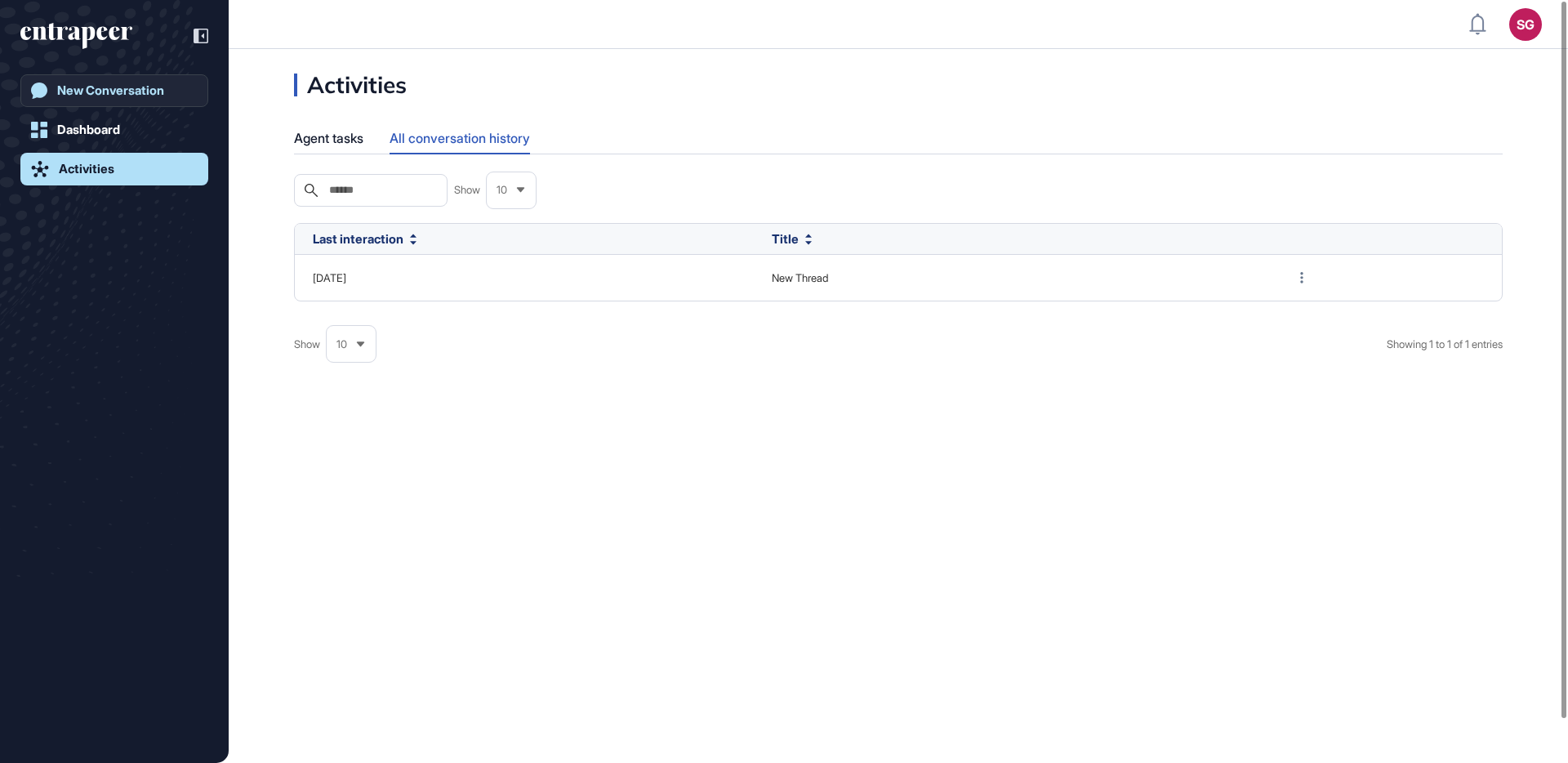
click at [74, 83] on div "New Conversation" at bounding box center [111, 90] width 107 height 15
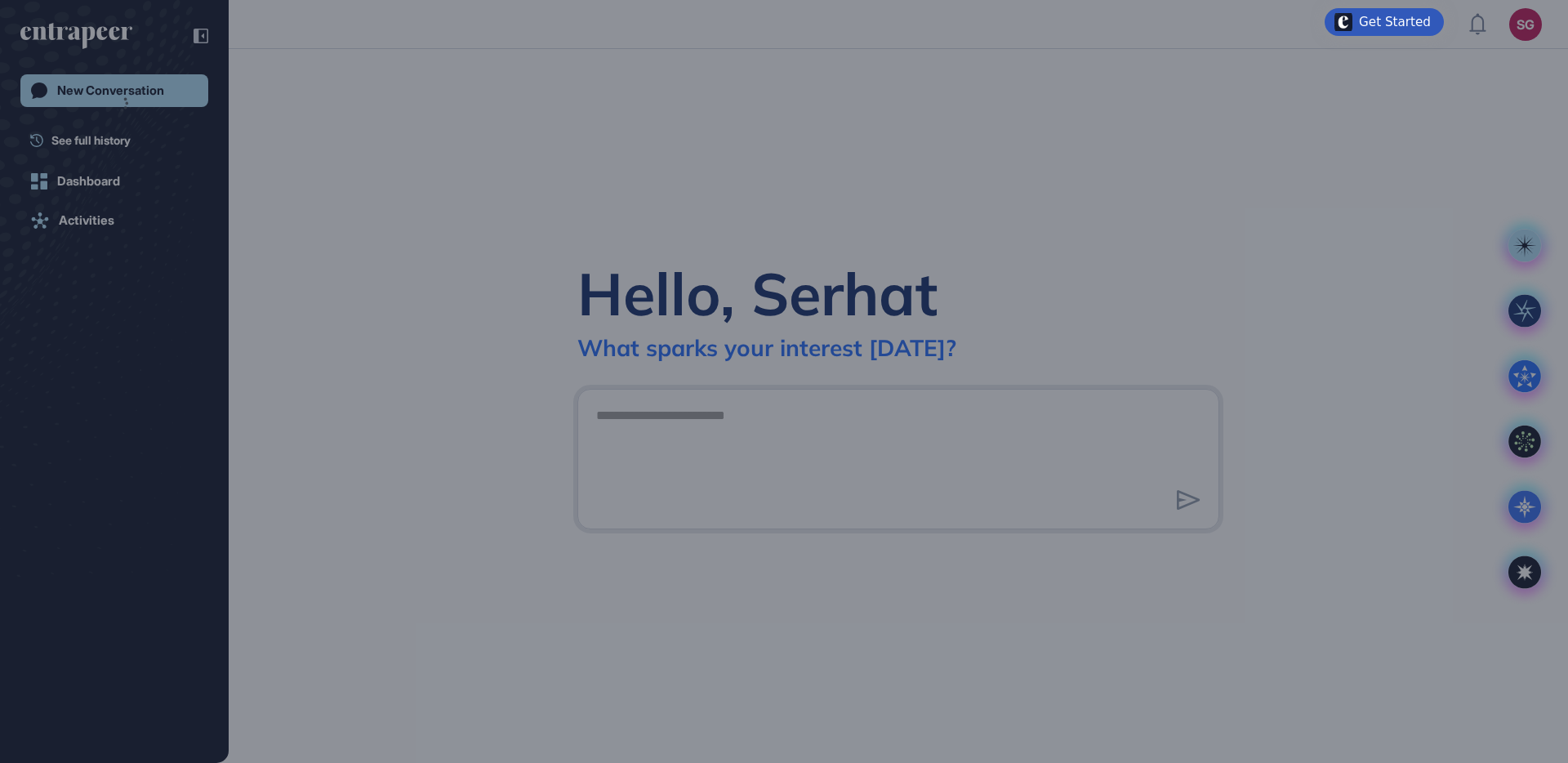
scroll to position [1, 1]
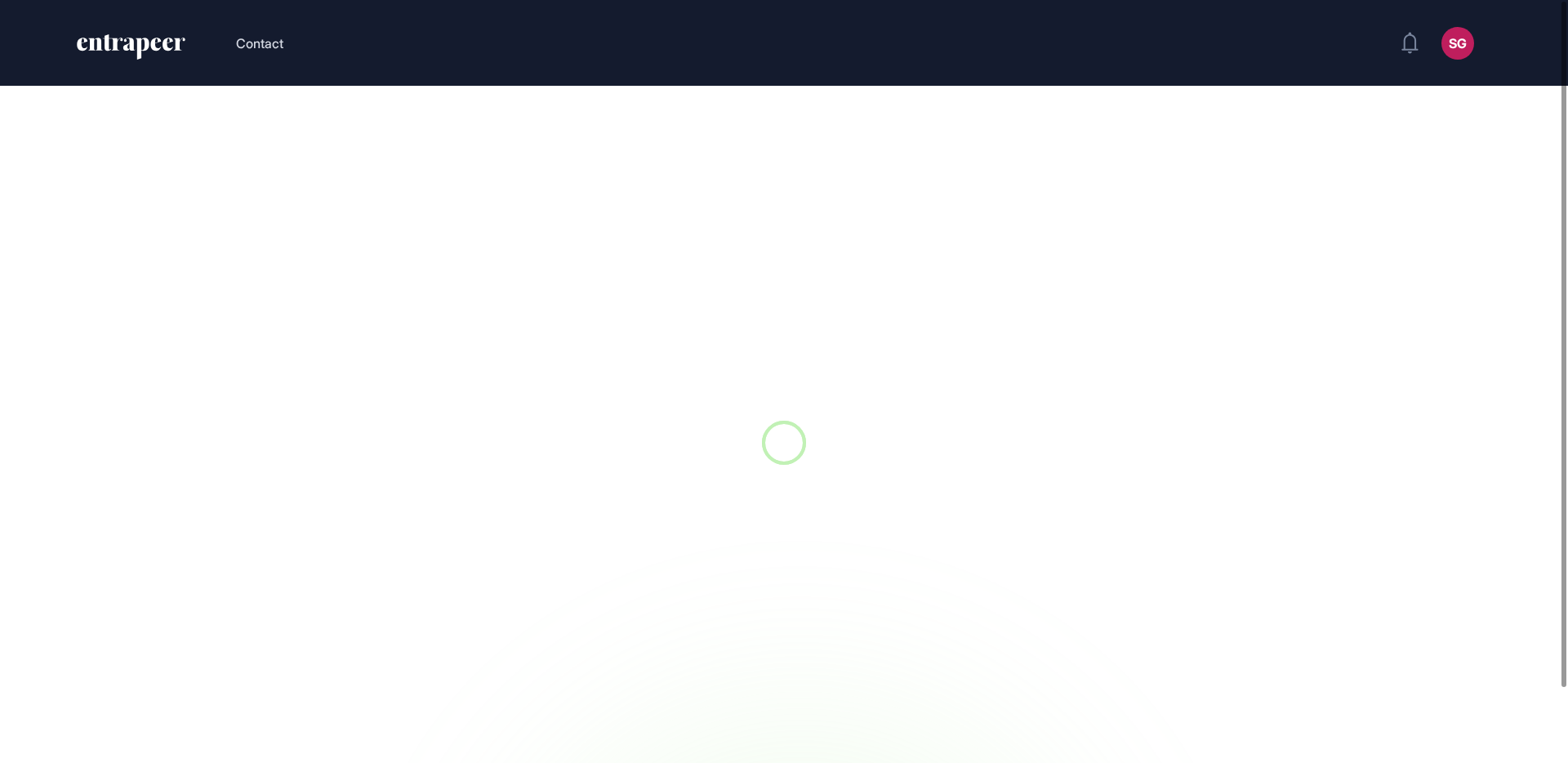
scroll to position [1, 1]
